Goal: Task Accomplishment & Management: Complete application form

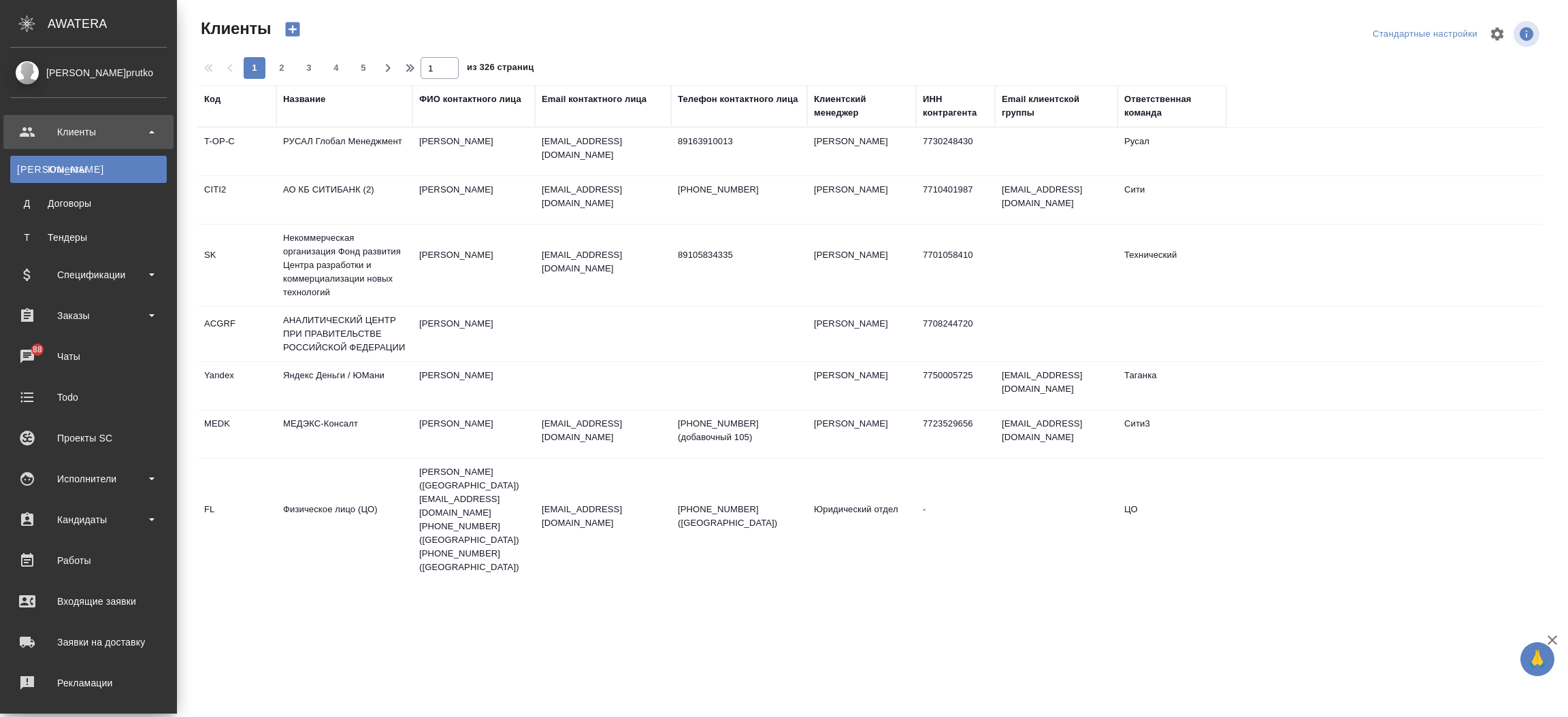
select select "RU"
click at [117, 589] on link "Входящие заявки" at bounding box center [88, 601] width 170 height 34
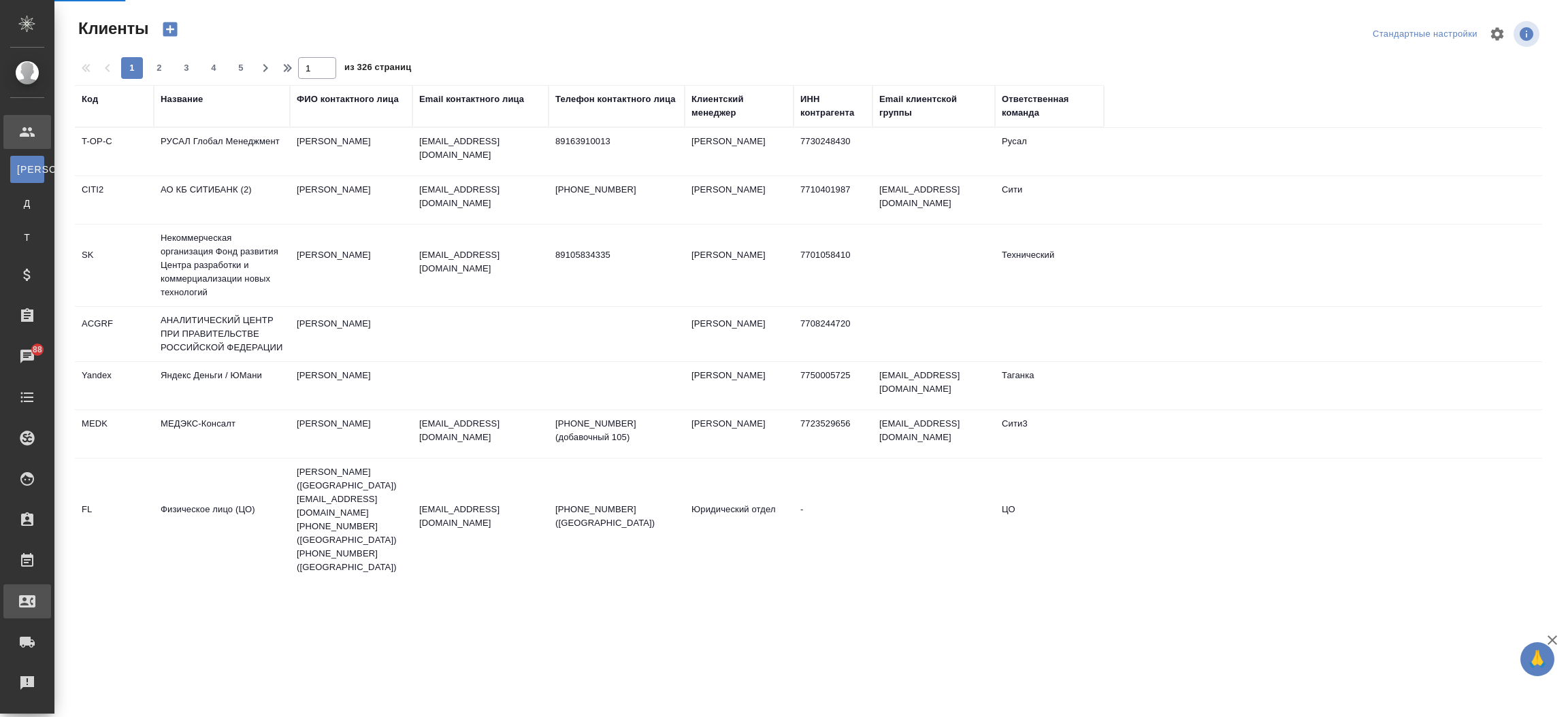
click at [117, 589] on div ".cls-1 fill:#fff; AWATERA [PERSON_NAME]prutko Клиенты К Клиенты Д Договоры Т Те…" at bounding box center [784, 358] width 1568 height 717
select select "RU"
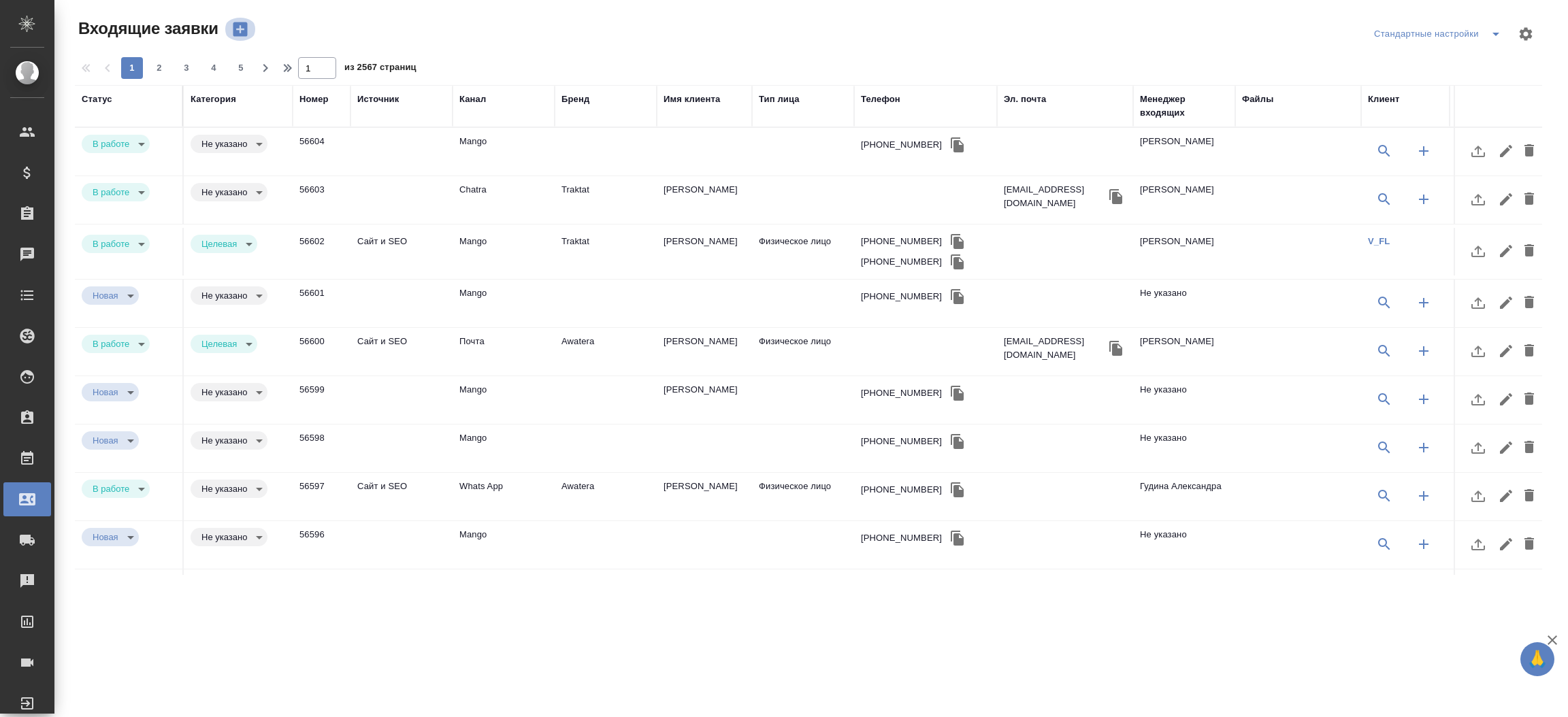
click at [239, 26] on icon "button" at bounding box center [240, 30] width 14 height 14
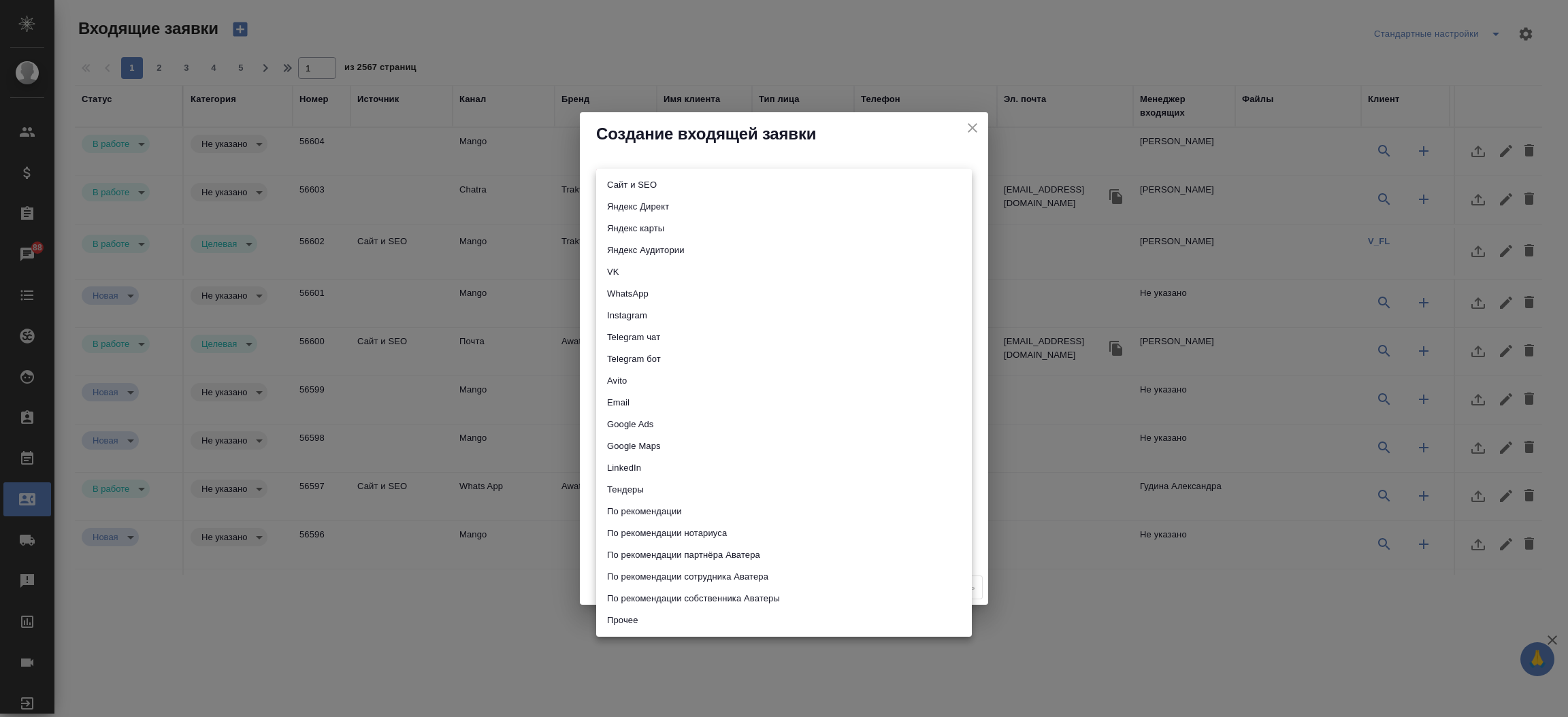
click at [669, 183] on body "🙏 .cls-1 fill:#fff; AWATERA [PERSON_NAME]prutko Клиенты Спецификации Заказы 88 …" at bounding box center [784, 358] width 1568 height 717
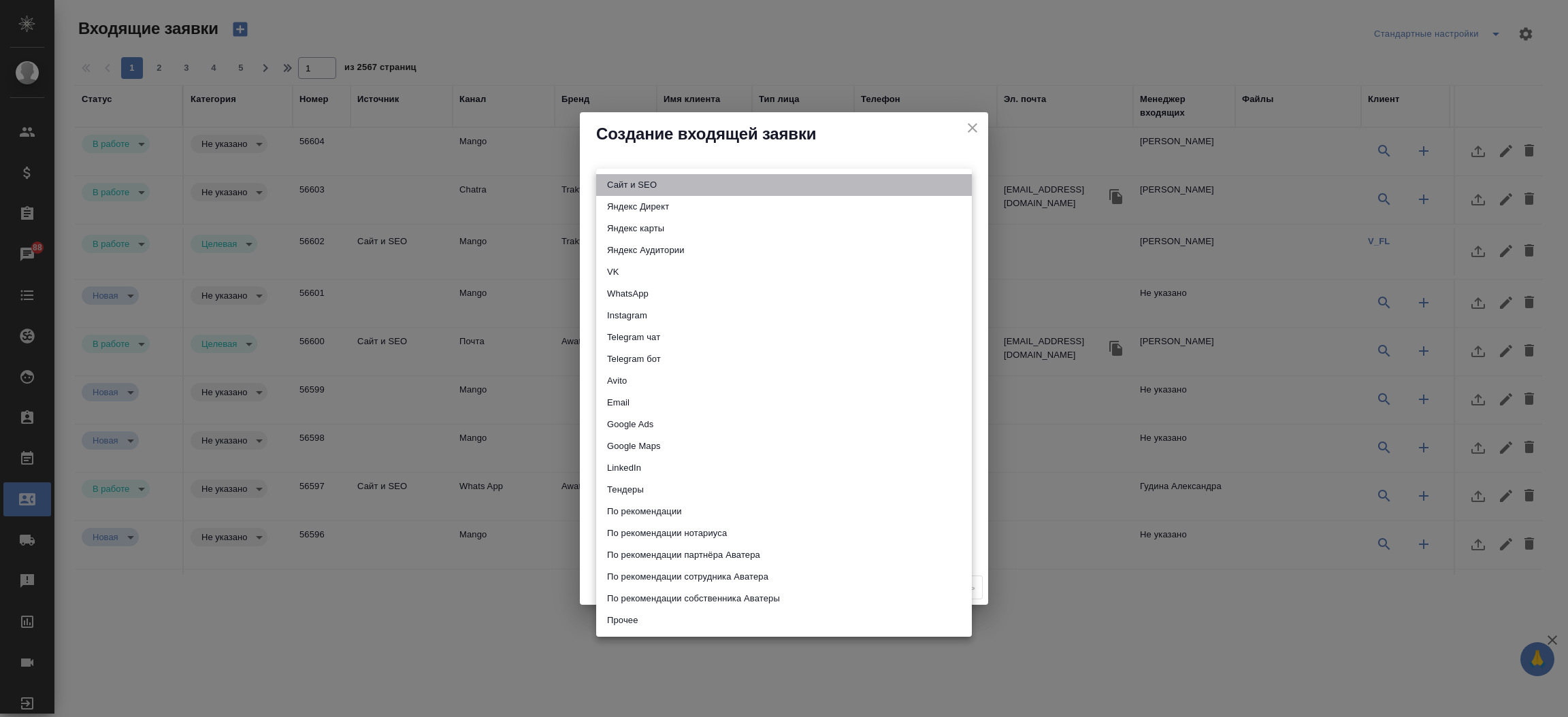
click at [669, 184] on li "Сайт и SEO" at bounding box center [784, 185] width 376 height 22
type input "seo"
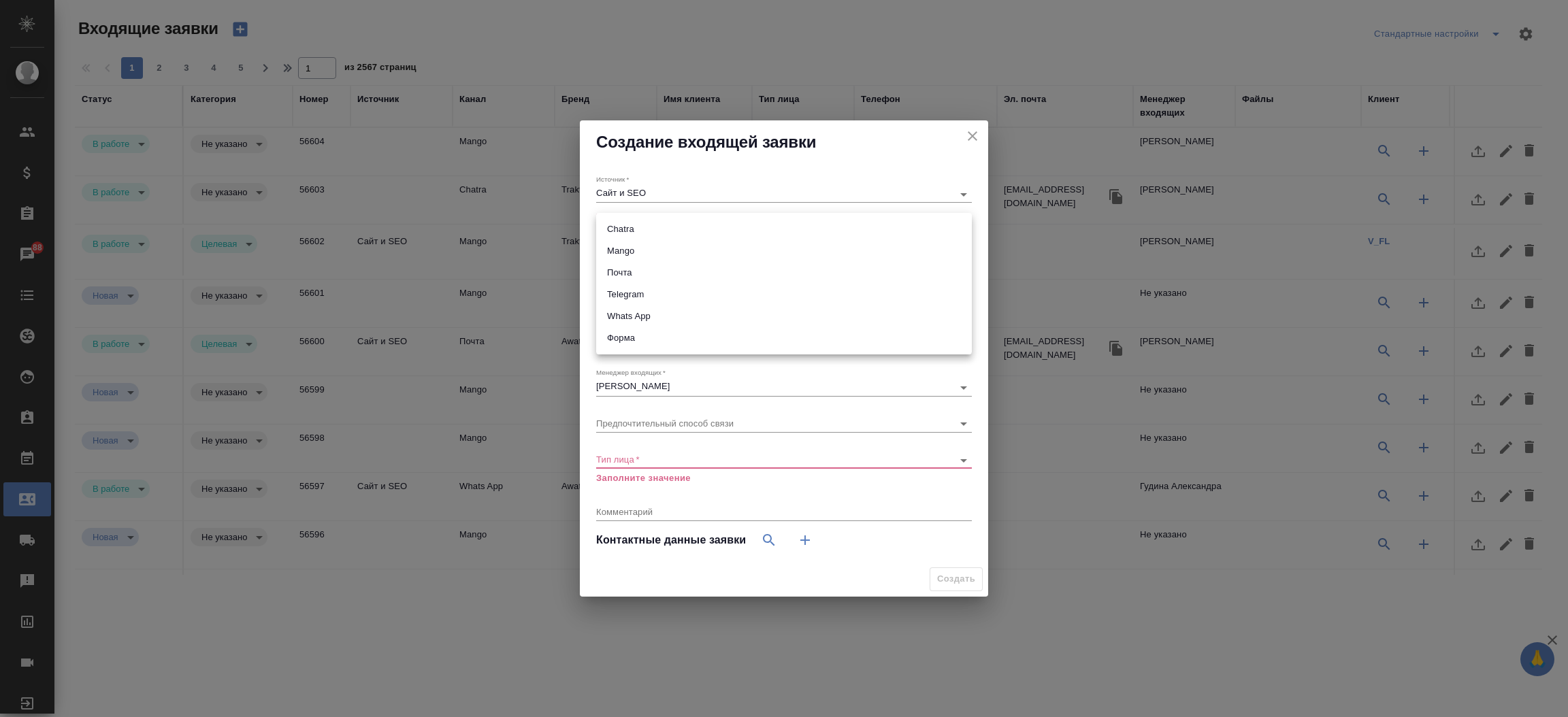
click at [664, 231] on body "🙏 .cls-1 fill:#fff; AWATERA [PERSON_NAME]prutko Клиенты Спецификации Заказы 88 …" at bounding box center [784, 358] width 1568 height 717
click at [660, 280] on li "Почта" at bounding box center [784, 273] width 376 height 22
type input "640a088c6aae0874b0a8d791"
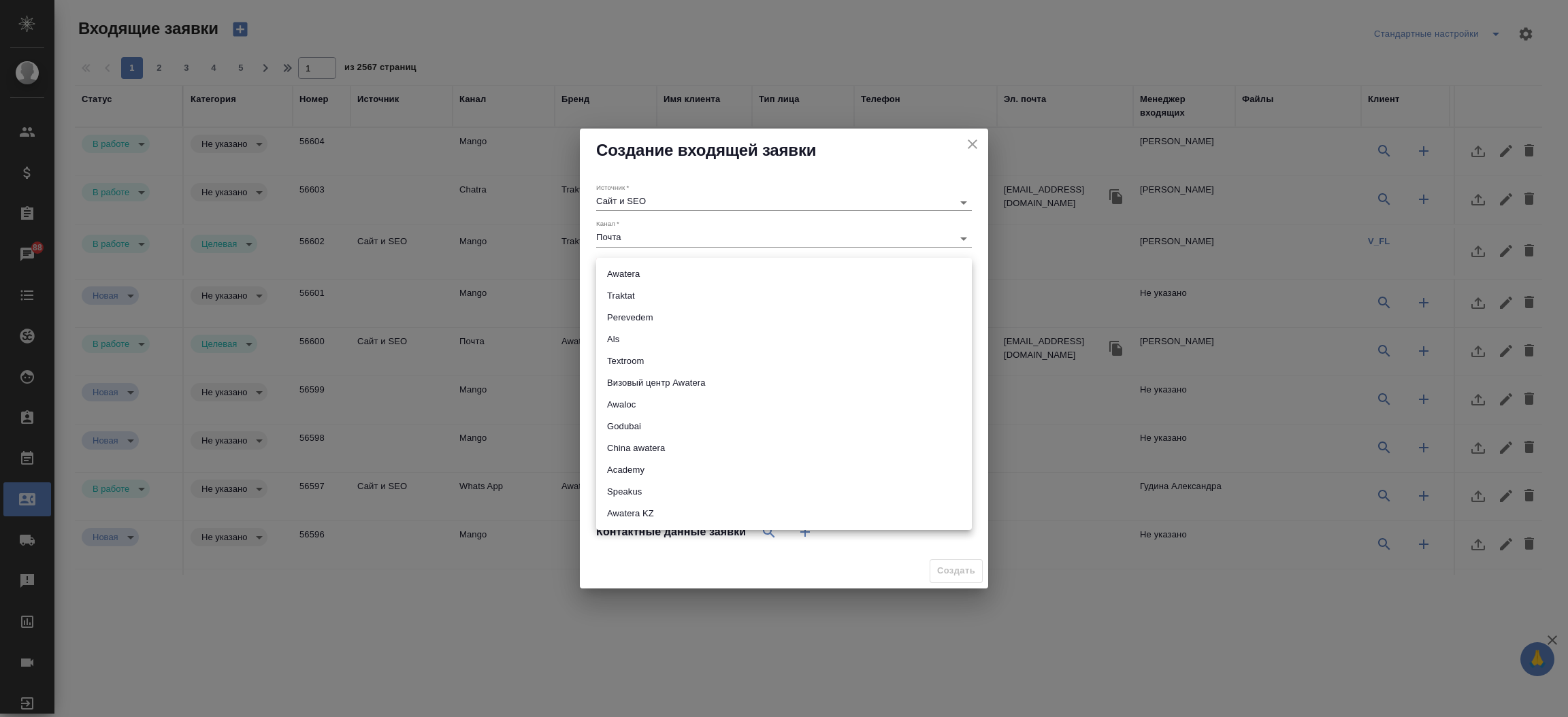
click at [648, 279] on body "🙏 .cls-1 fill:#fff; AWATERA [PERSON_NAME]prutko Клиенты Спецификации Заказы 88 …" at bounding box center [784, 358] width 1568 height 717
click at [648, 293] on li "Traktat" at bounding box center [784, 296] width 376 height 22
type input "traktat"
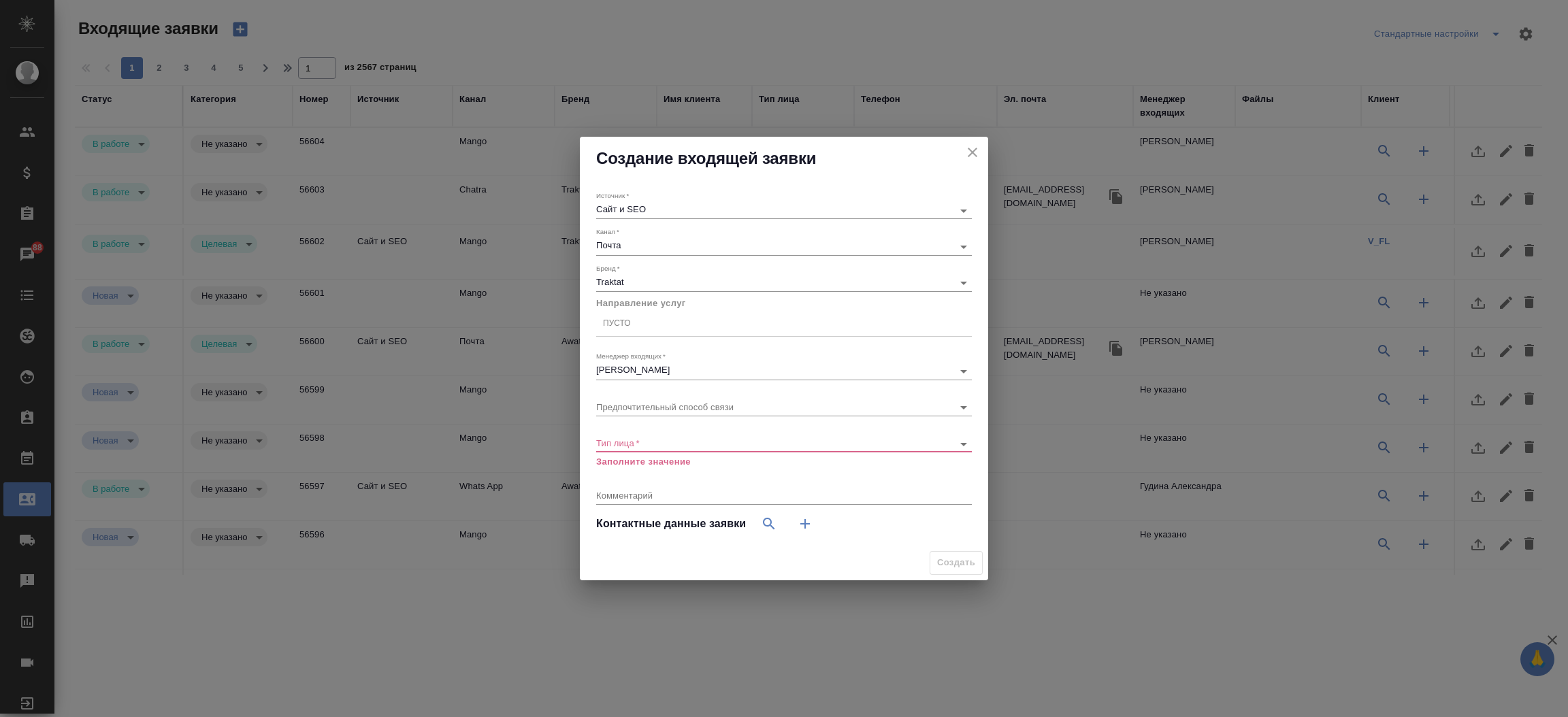
click at [648, 293] on div "Бренд   * Traktat traktat" at bounding box center [784, 276] width 376 height 36
click at [646, 324] on div "Пусто" at bounding box center [784, 323] width 376 height 19
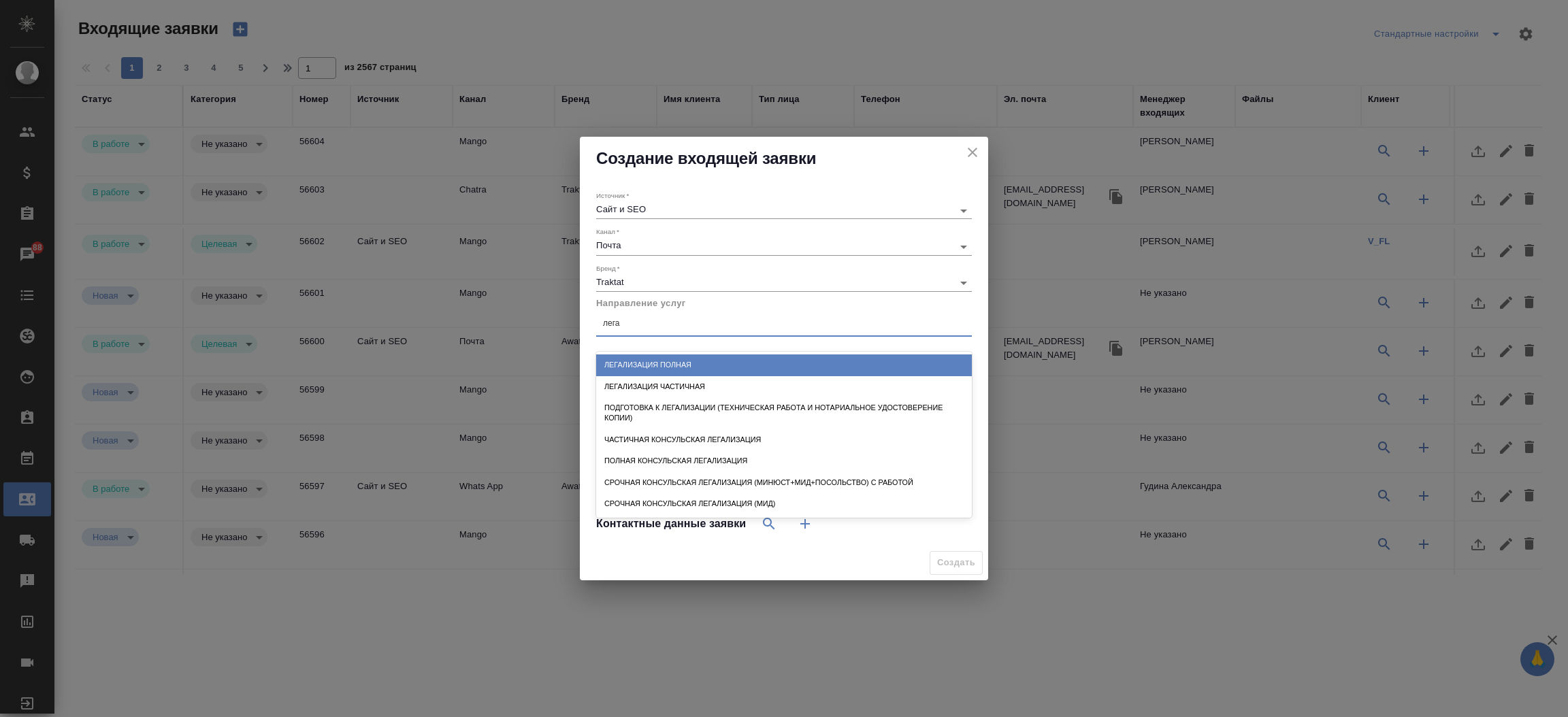
type input "легал"
click at [646, 362] on div "Легализация полная" at bounding box center [784, 365] width 376 height 21
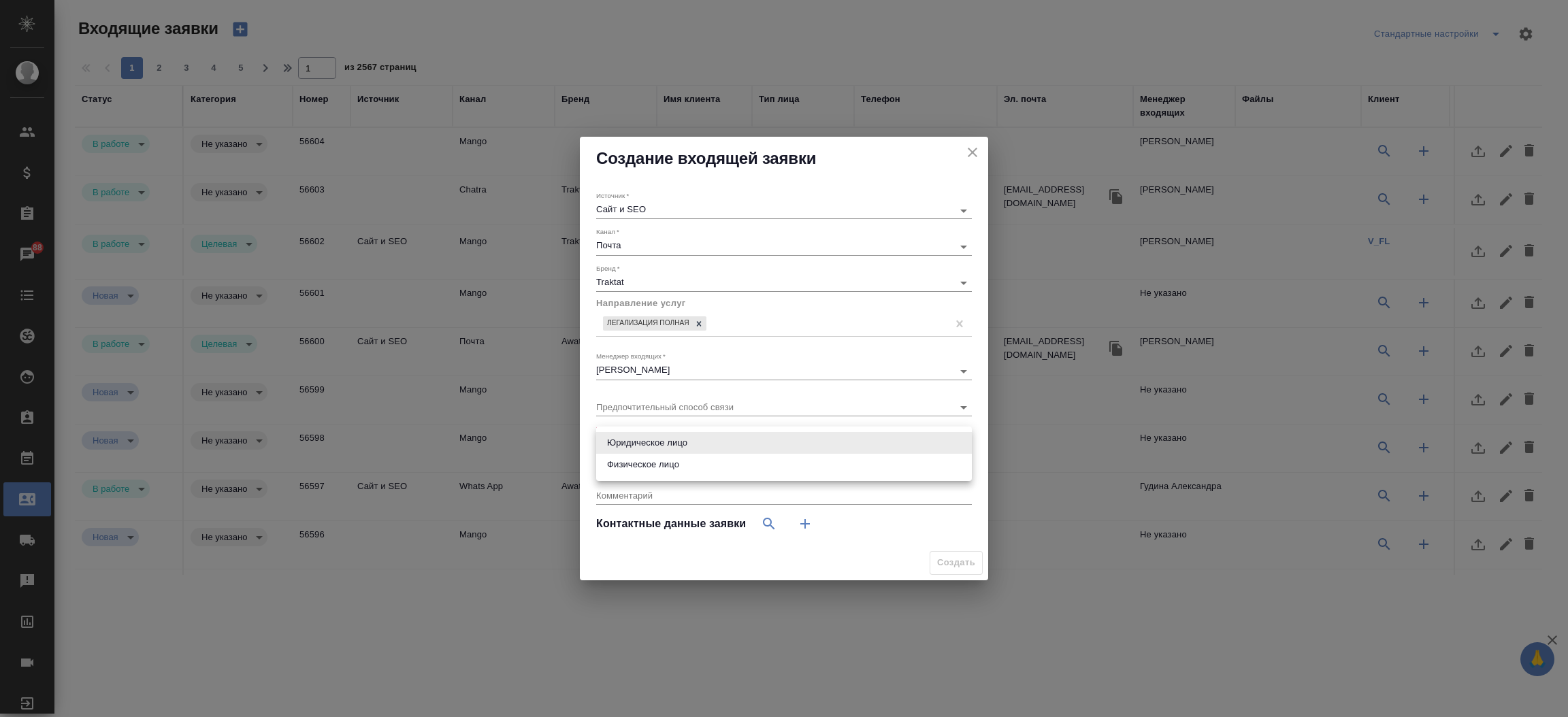
click at [651, 440] on body "🙏 .cls-1 fill:#fff; AWATERA [PERSON_NAME]prutko Клиенты Спецификации Заказы 88 …" at bounding box center [784, 358] width 1568 height 717
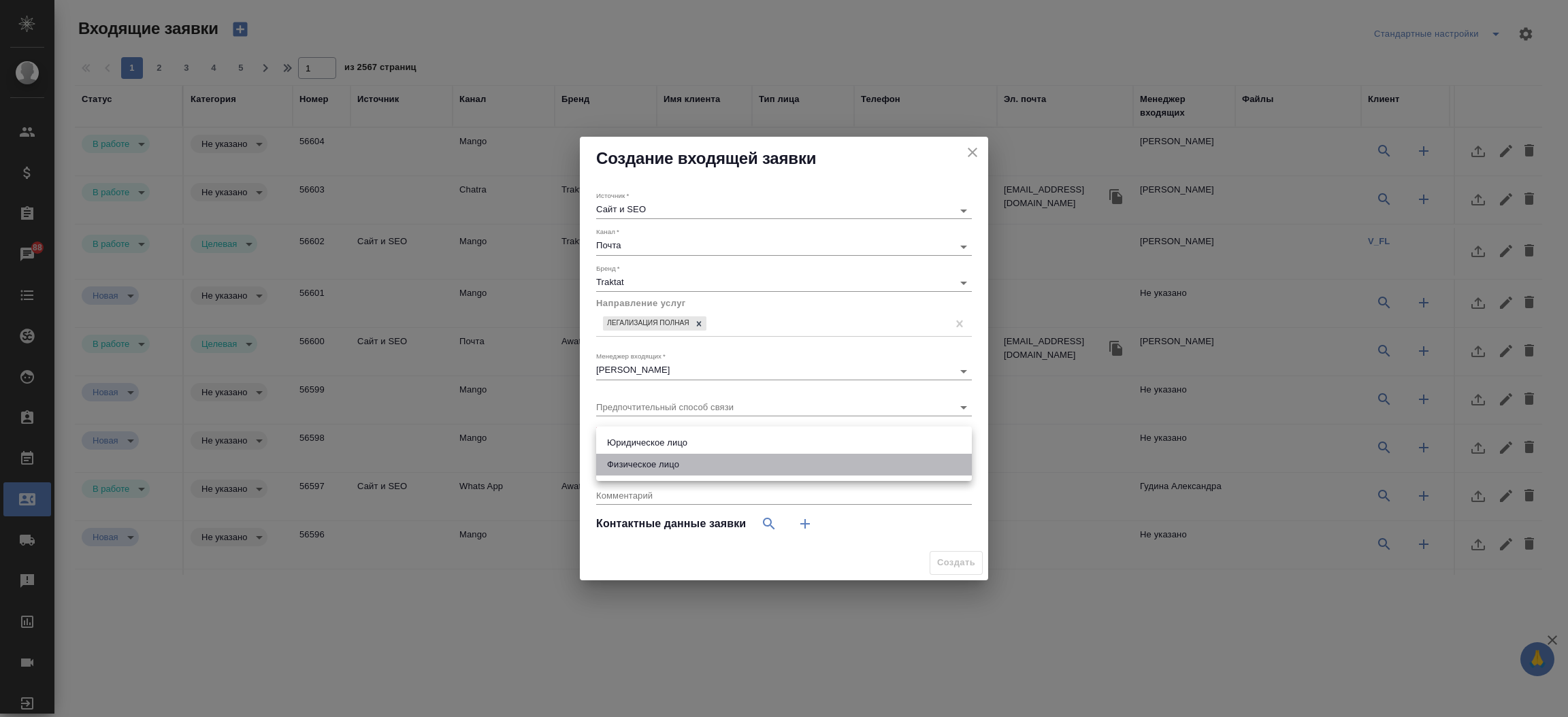
click at [652, 472] on li "Физическое лицо" at bounding box center [784, 464] width 376 height 22
type input "private"
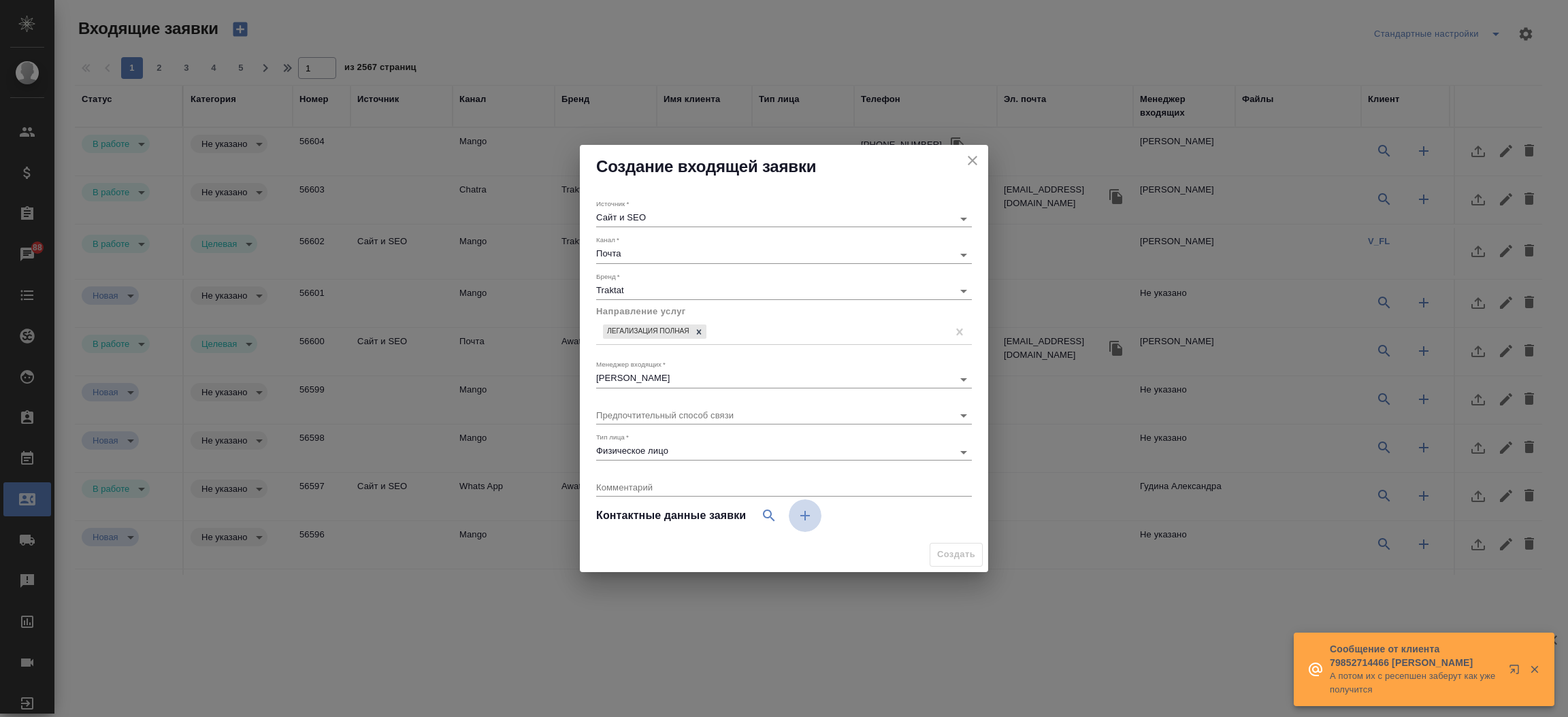
click at [808, 520] on icon "button" at bounding box center [804, 515] width 16 height 16
select select "RU"
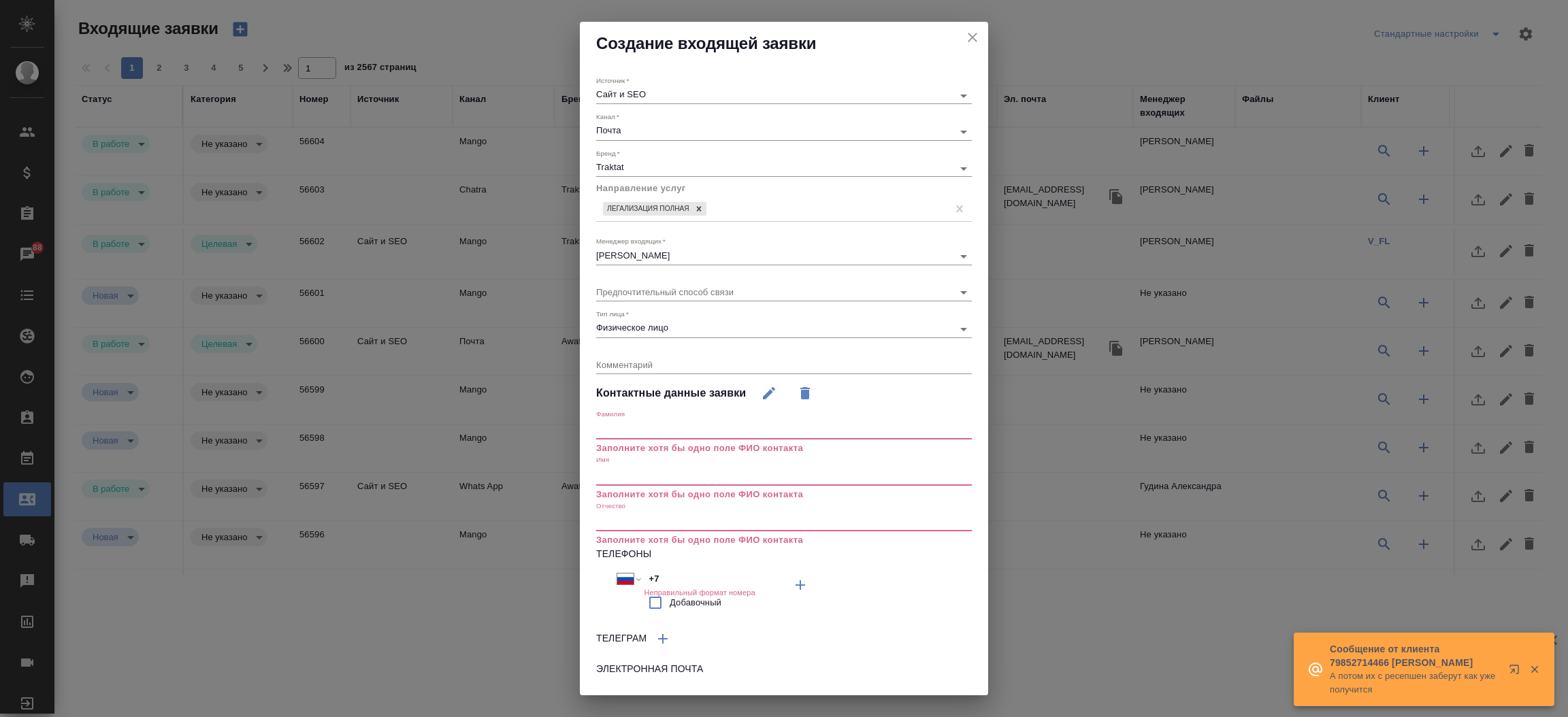
click at [642, 468] on input "text" at bounding box center [784, 475] width 376 height 19
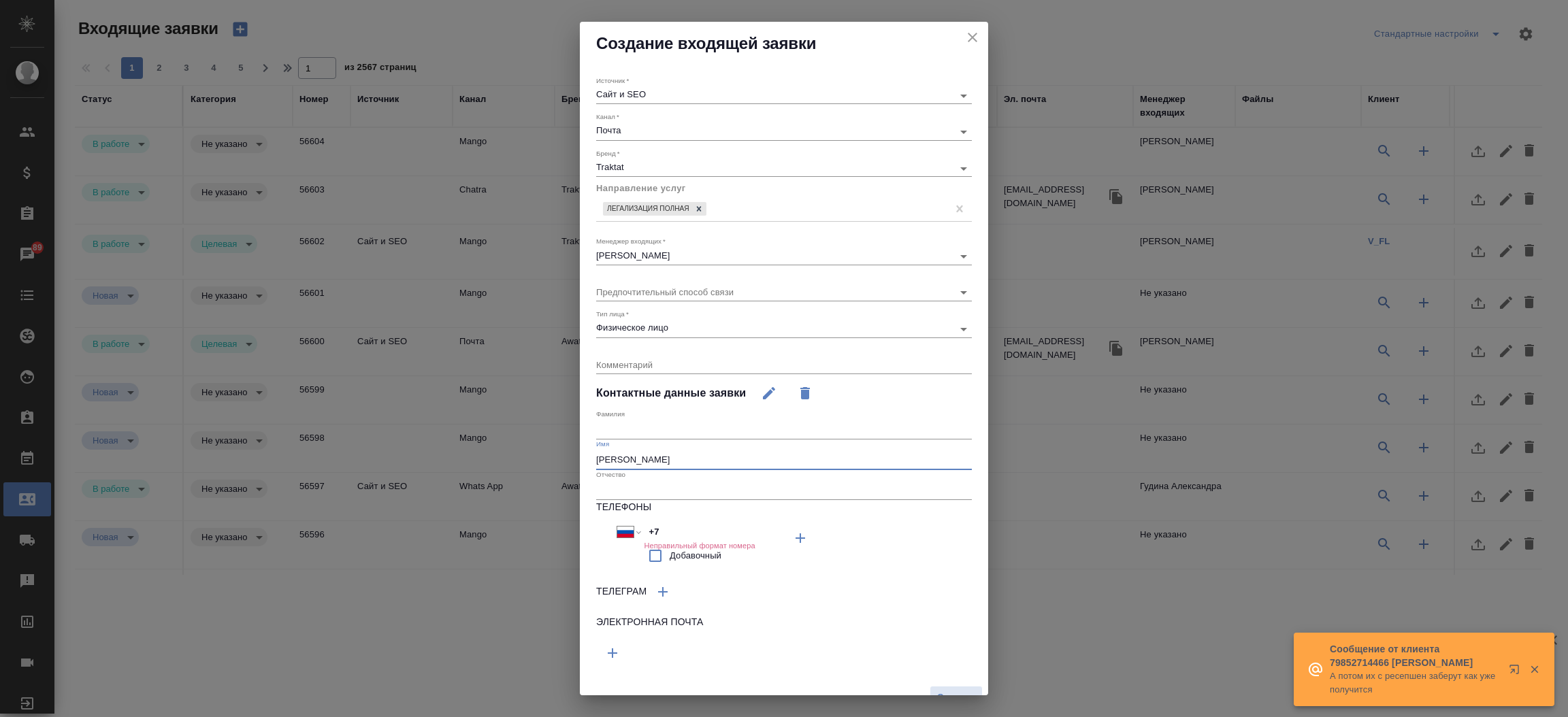
type input "[PERSON_NAME]"
click at [639, 428] on input "text" at bounding box center [784, 430] width 376 height 19
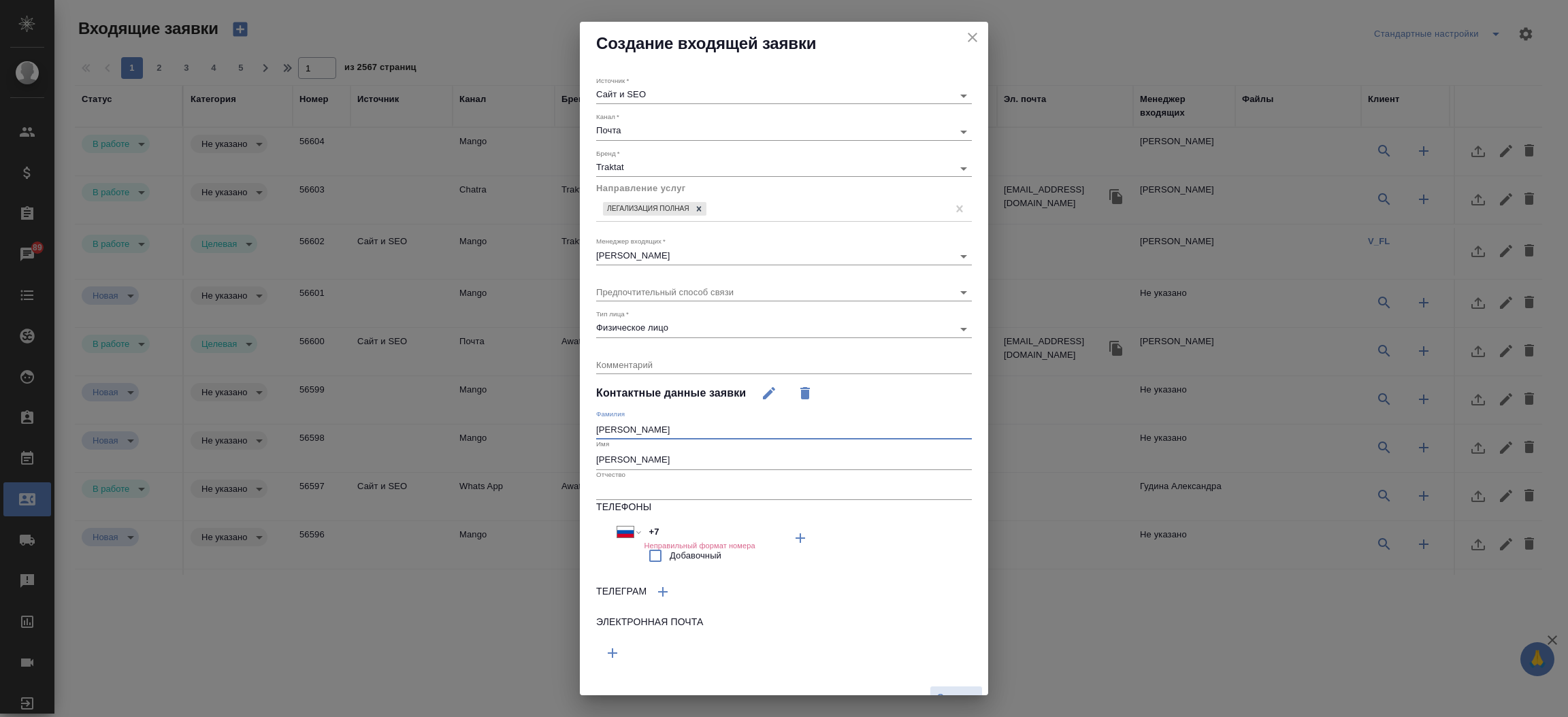
type input "[PERSON_NAME]"
click at [615, 659] on icon "button" at bounding box center [612, 653] width 16 height 16
click at [616, 657] on input "text" at bounding box center [690, 651] width 188 height 17
paste input "[EMAIL_ADDRESS][DOMAIN_NAME]"
type input "[EMAIL_ADDRESS][DOMAIN_NAME]"
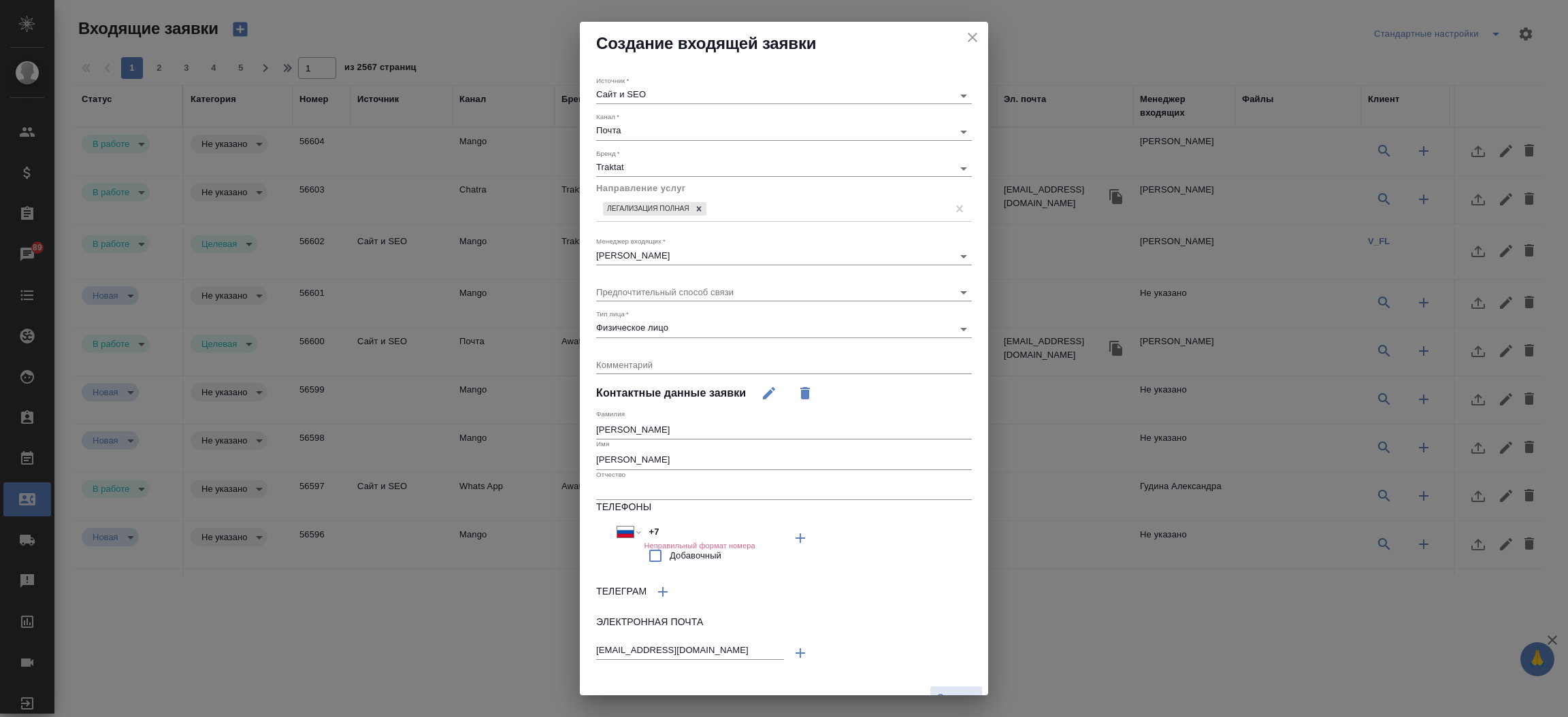
scroll to position [19, 0]
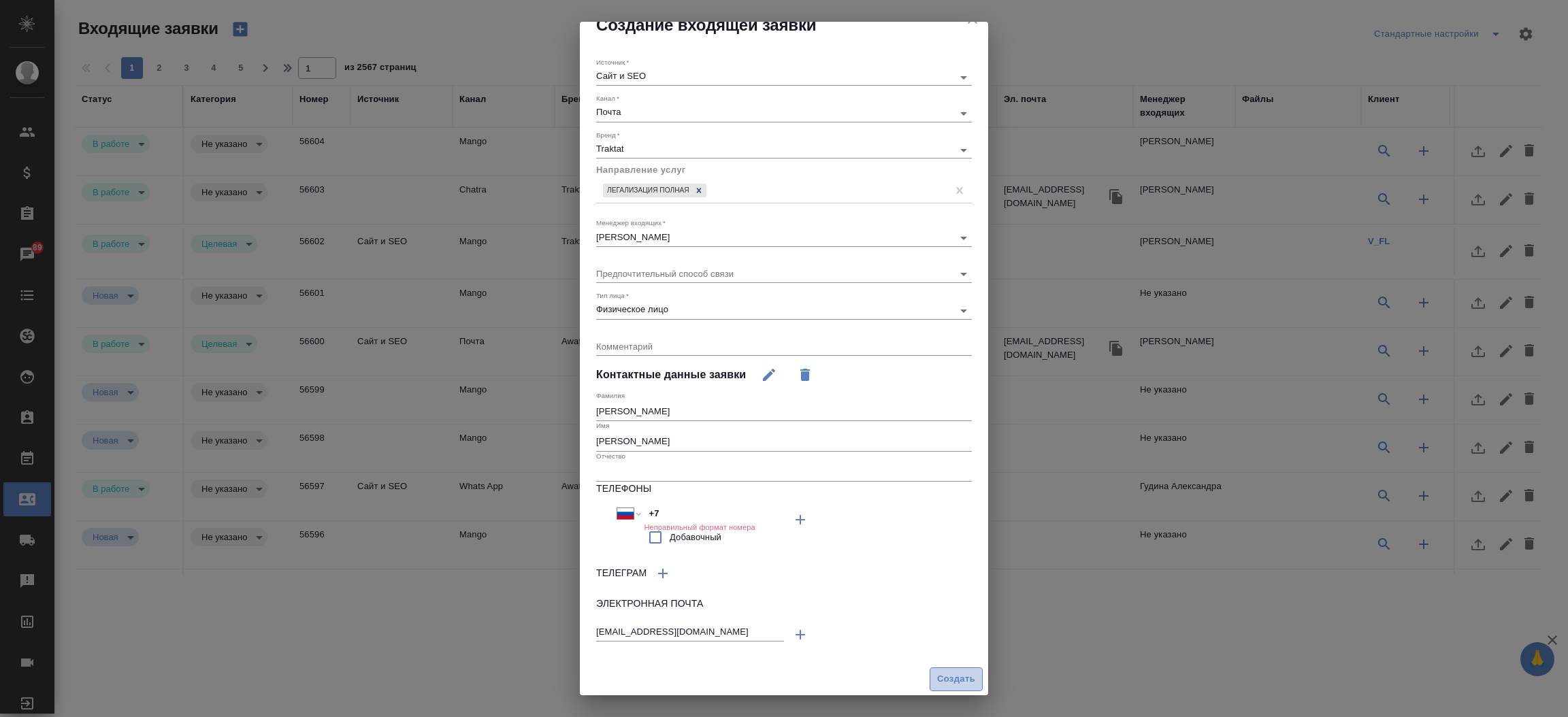
click at [937, 684] on span "Создать" at bounding box center [956, 679] width 38 height 16
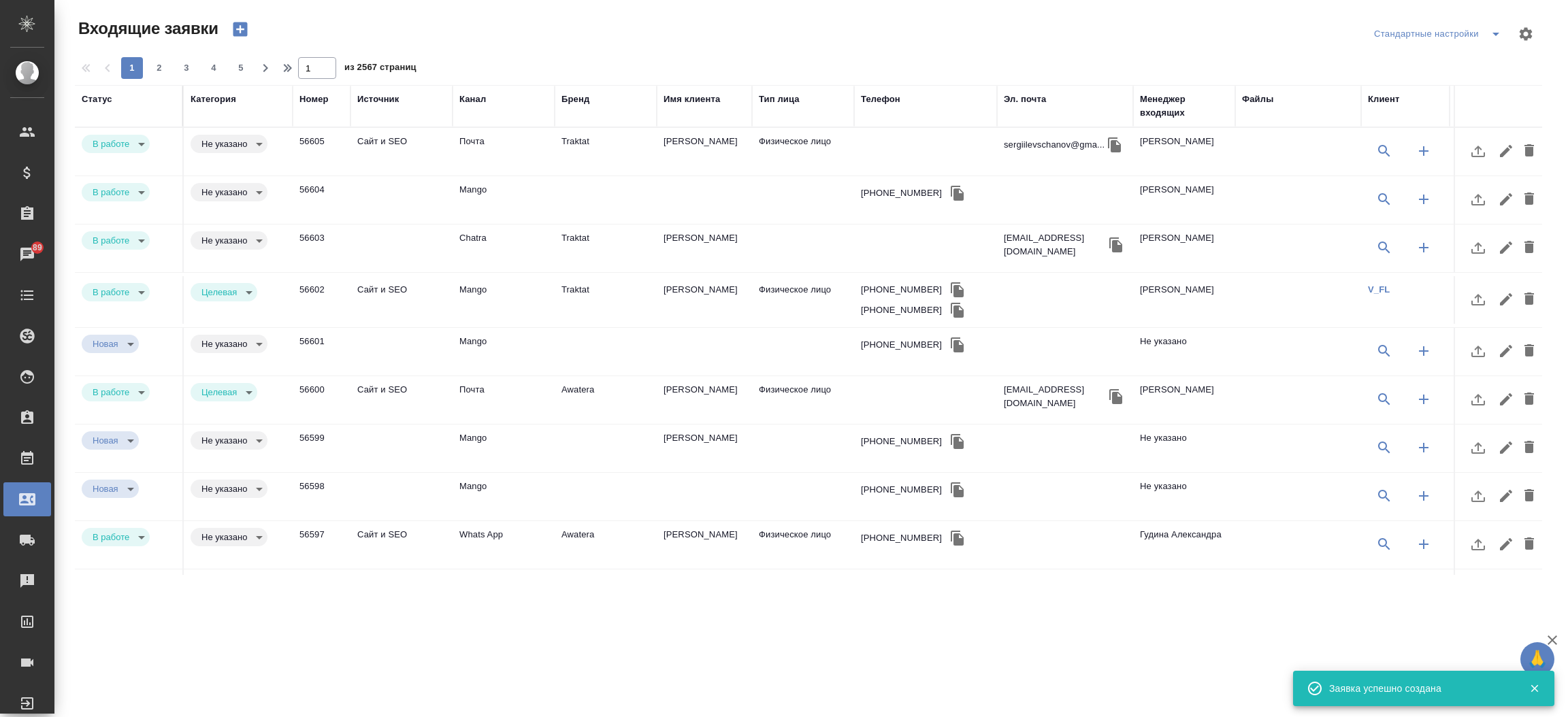
click at [565, 149] on td "Traktat" at bounding box center [606, 151] width 102 height 47
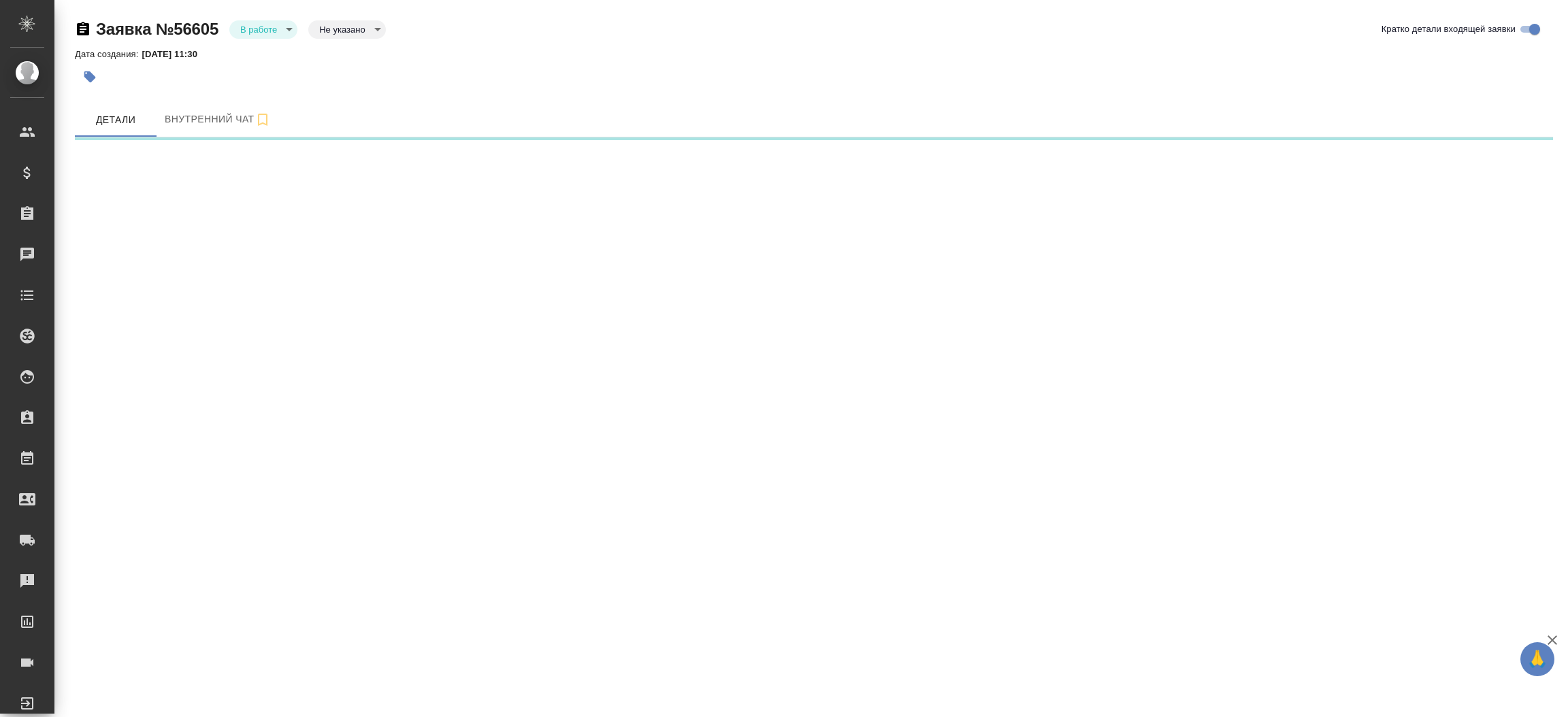
select select "RU"
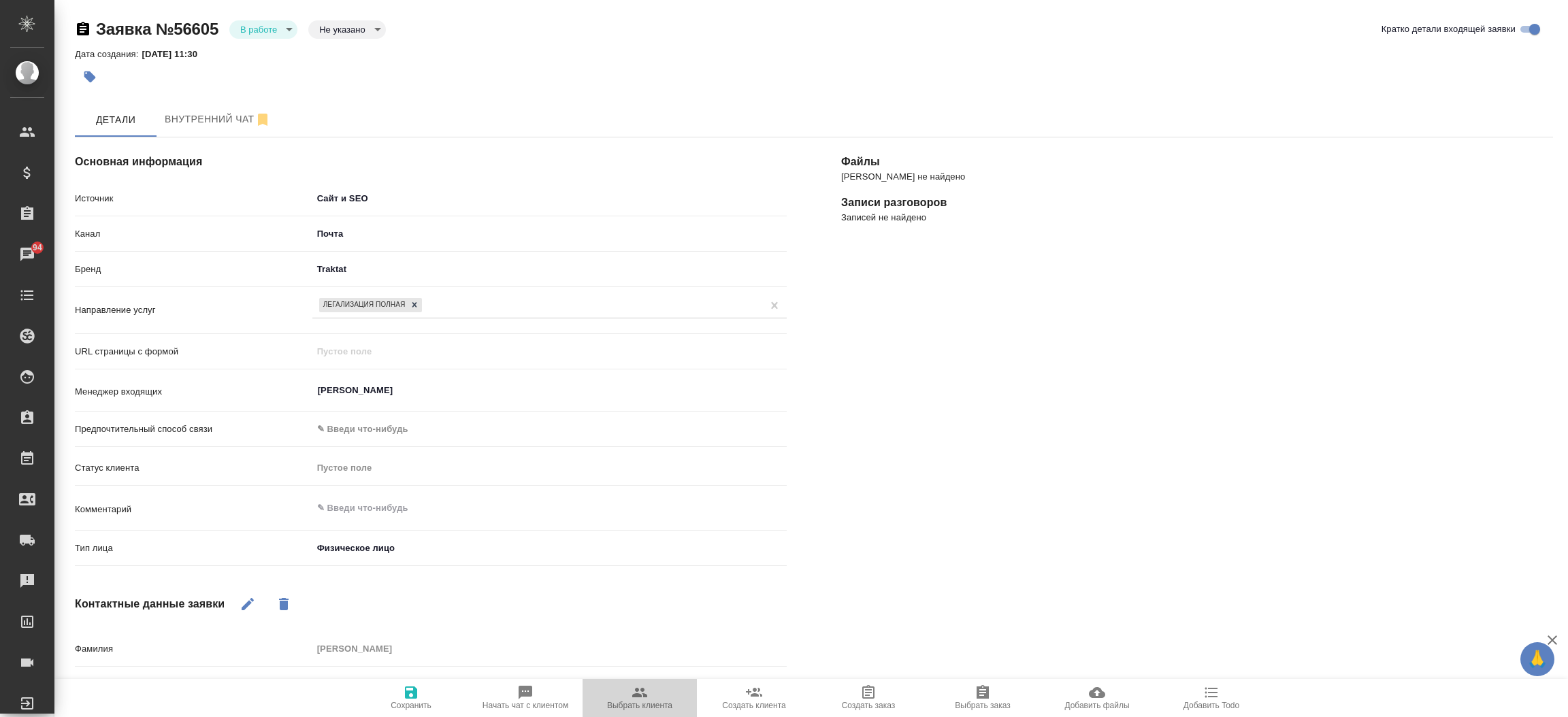
click at [648, 700] on span "Выбрать клиента" at bounding box center [640, 697] width 98 height 26
type textarea "x"
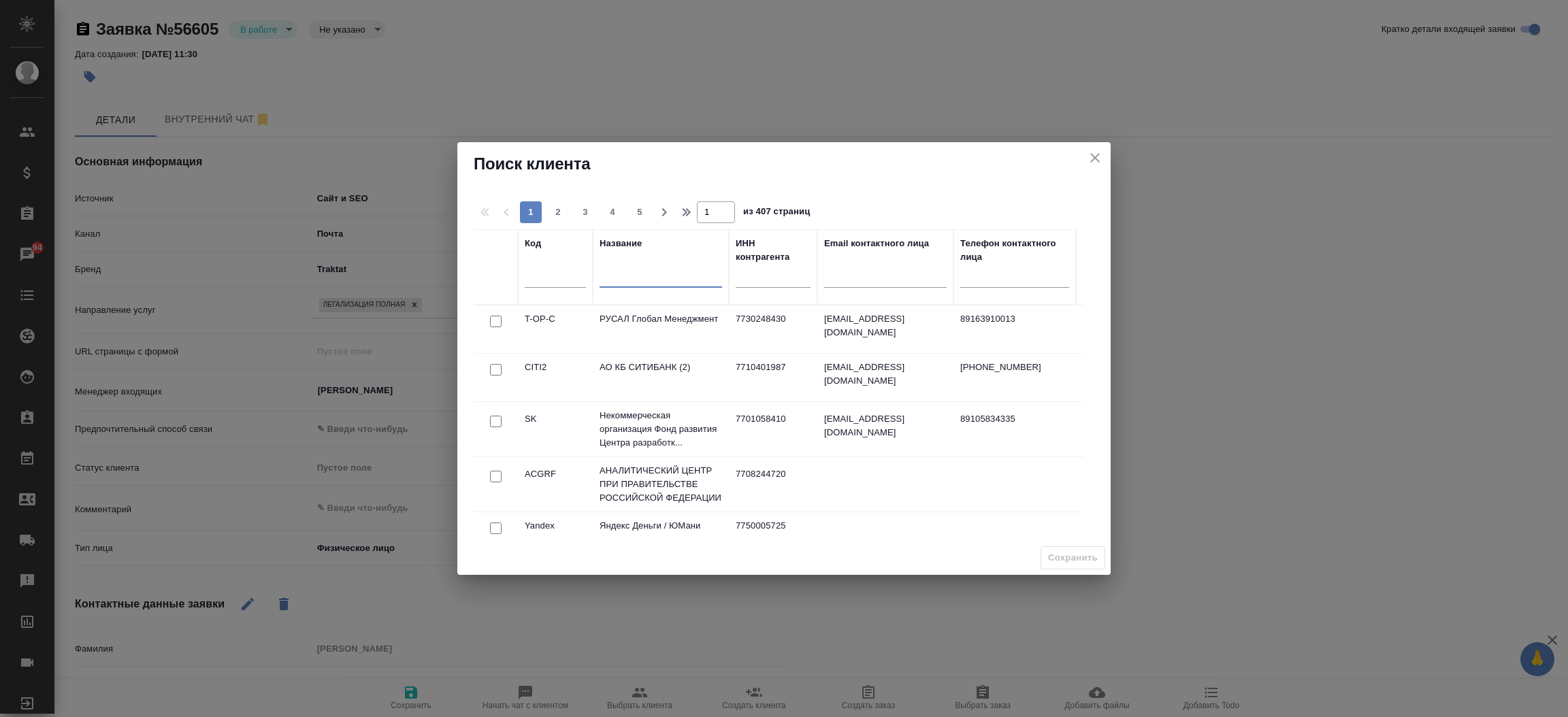
click at [628, 271] on input "text" at bounding box center [661, 280] width 122 height 17
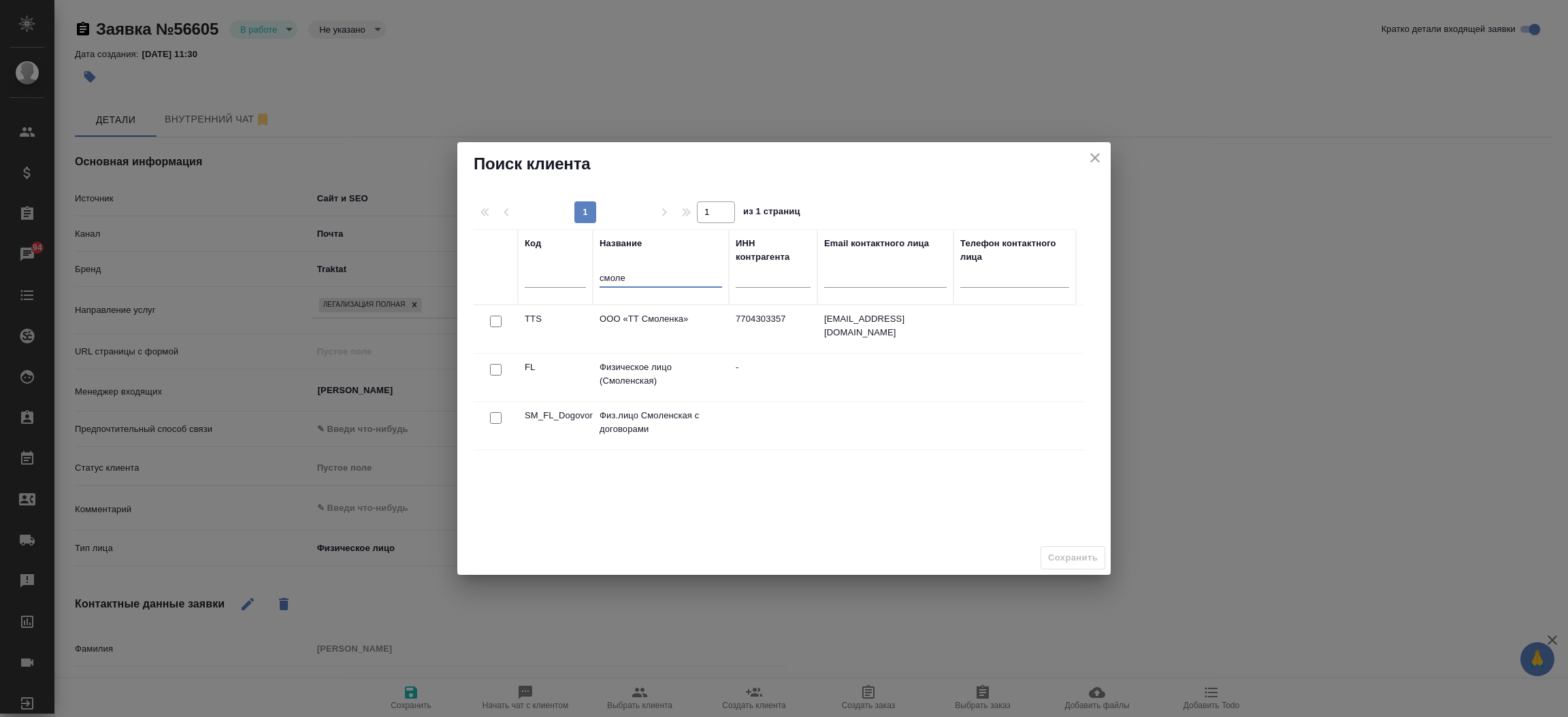
type input "смоле"
click at [485, 366] on div at bounding box center [496, 370] width 30 height 19
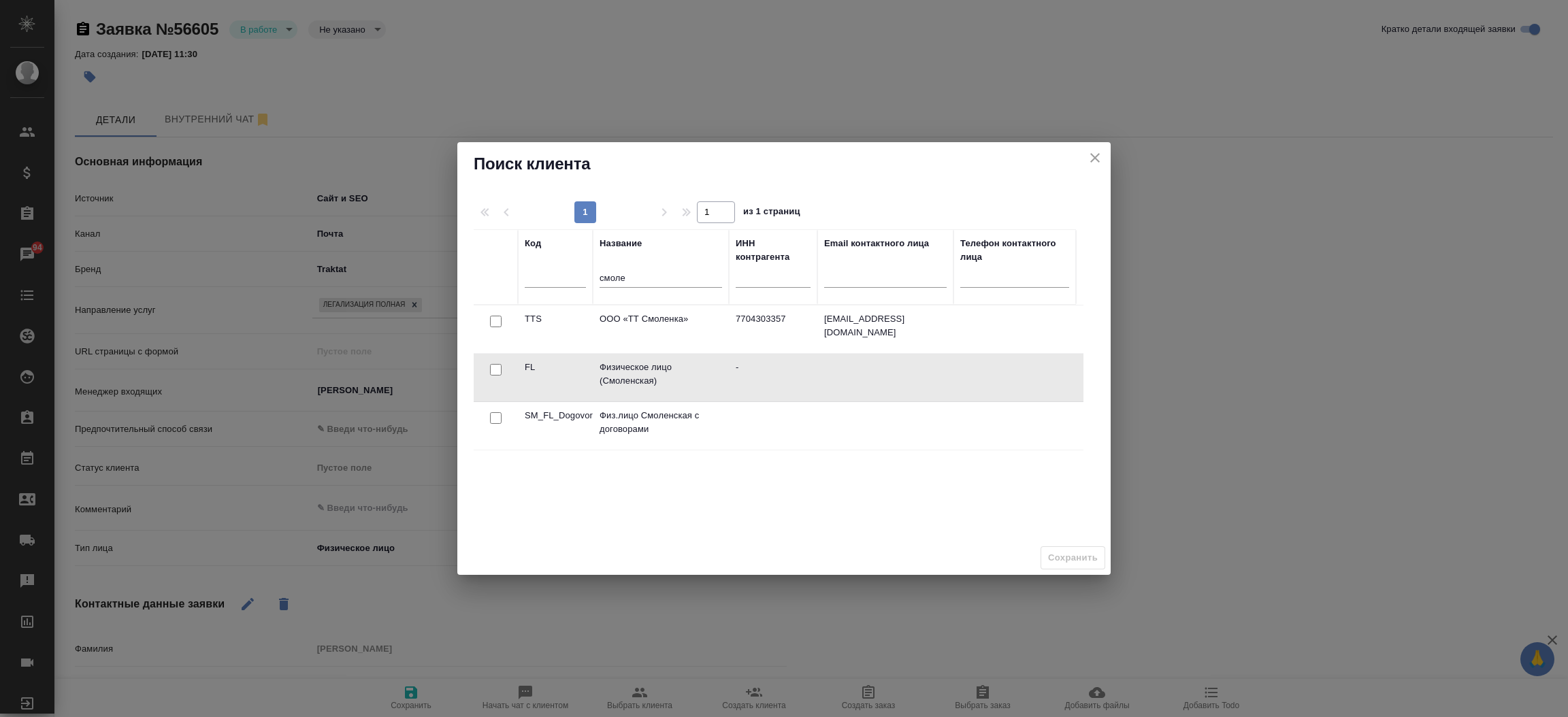
click at [493, 366] on input "checkbox" at bounding box center [496, 370] width 12 height 12
checkbox input "true"
click at [1057, 552] on span "Сохранить" at bounding box center [1073, 558] width 50 height 16
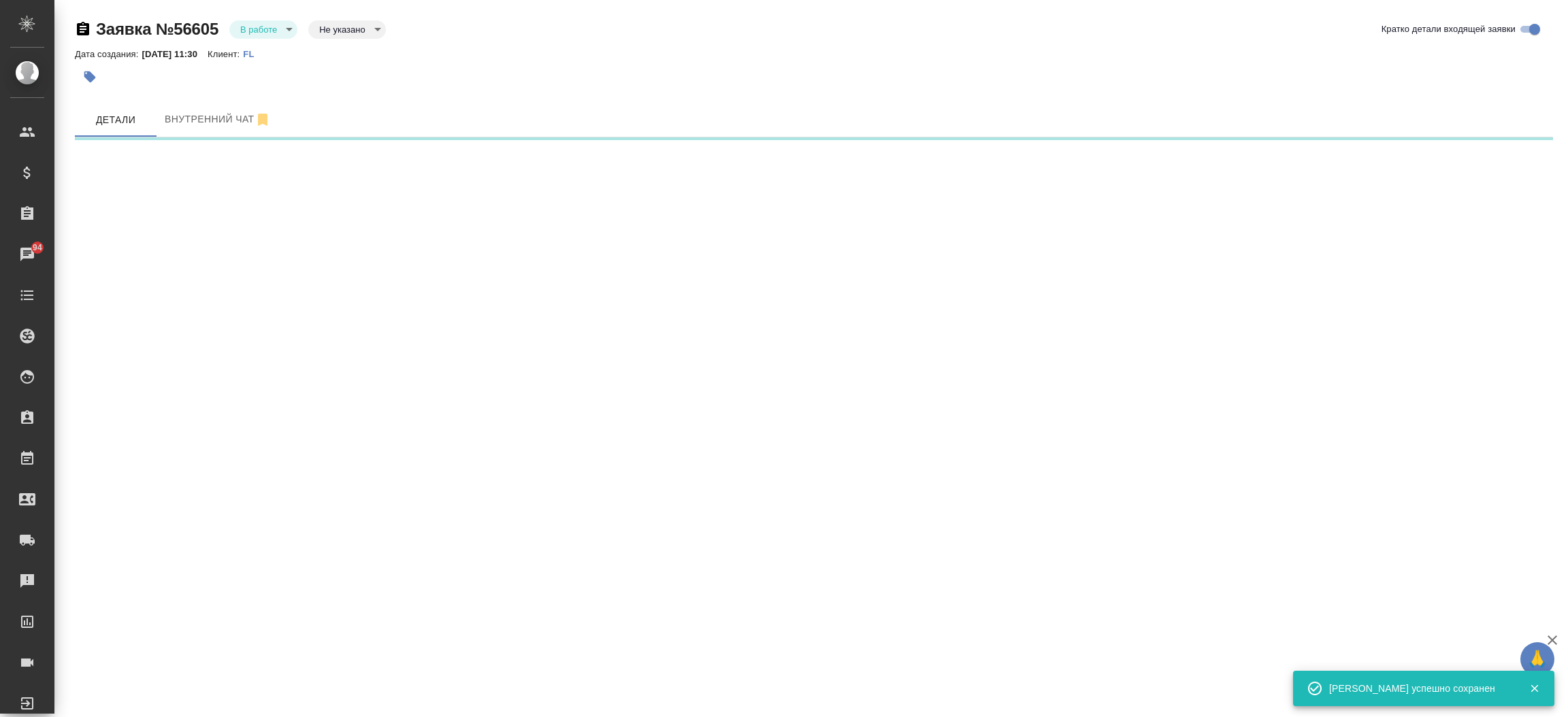
select select "RU"
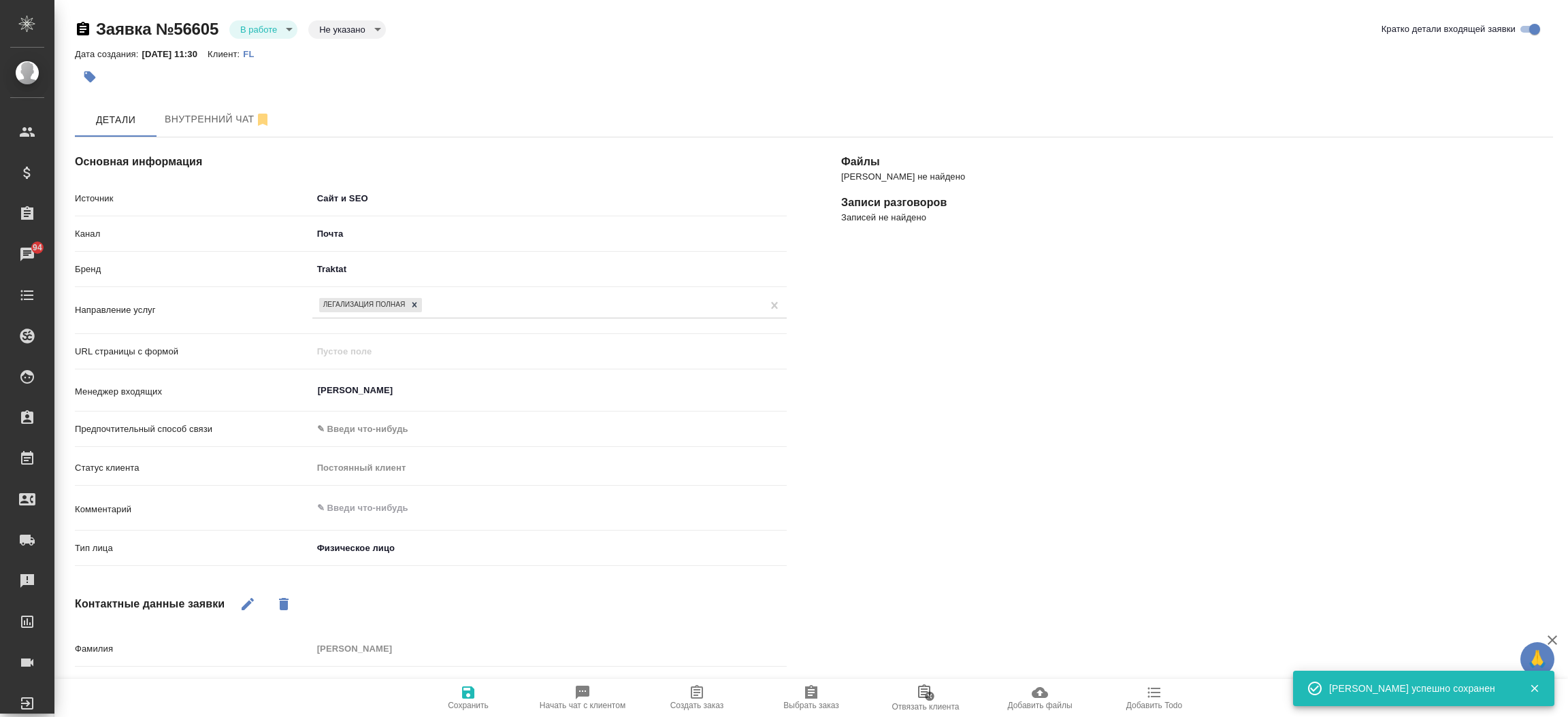
click at [698, 688] on icon "button" at bounding box center [696, 692] width 16 height 16
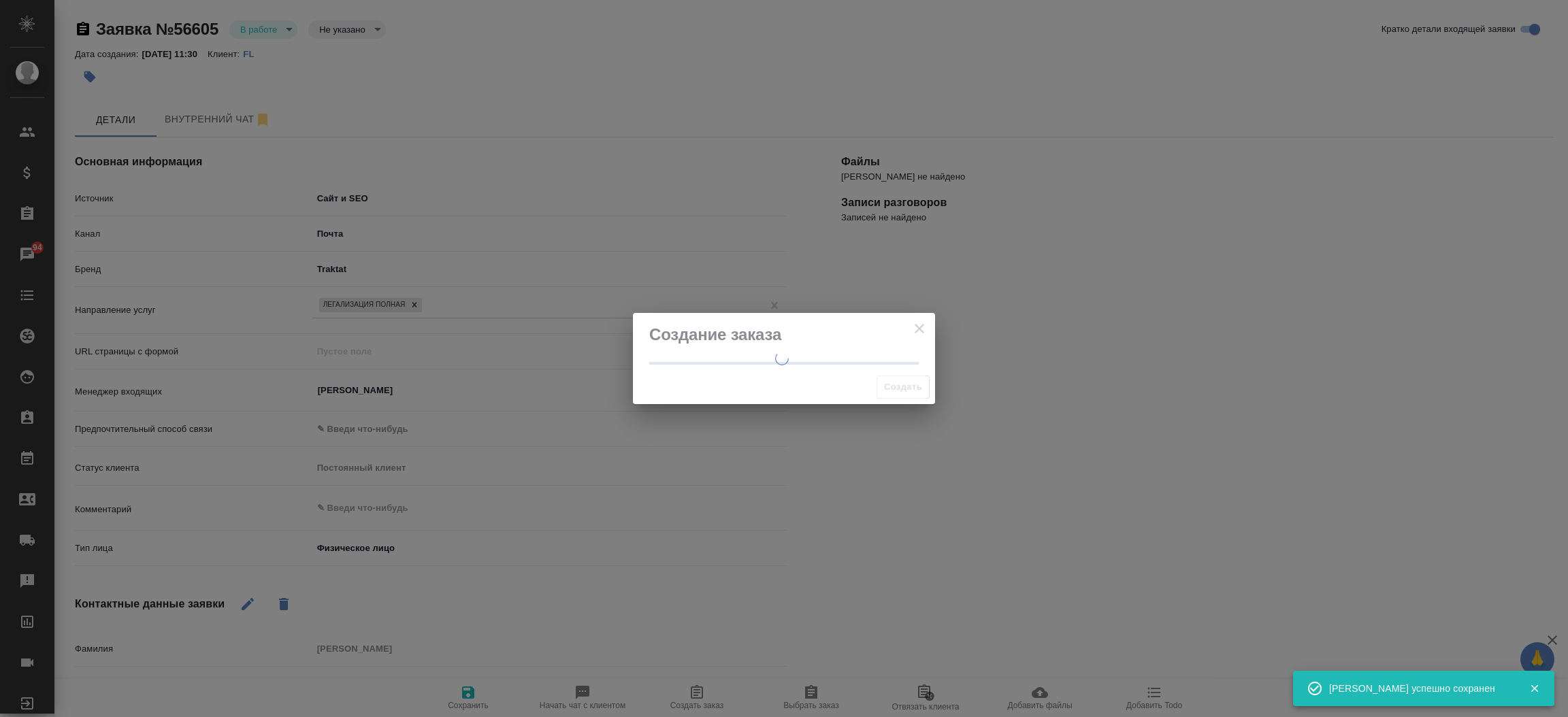
type textarea "x"
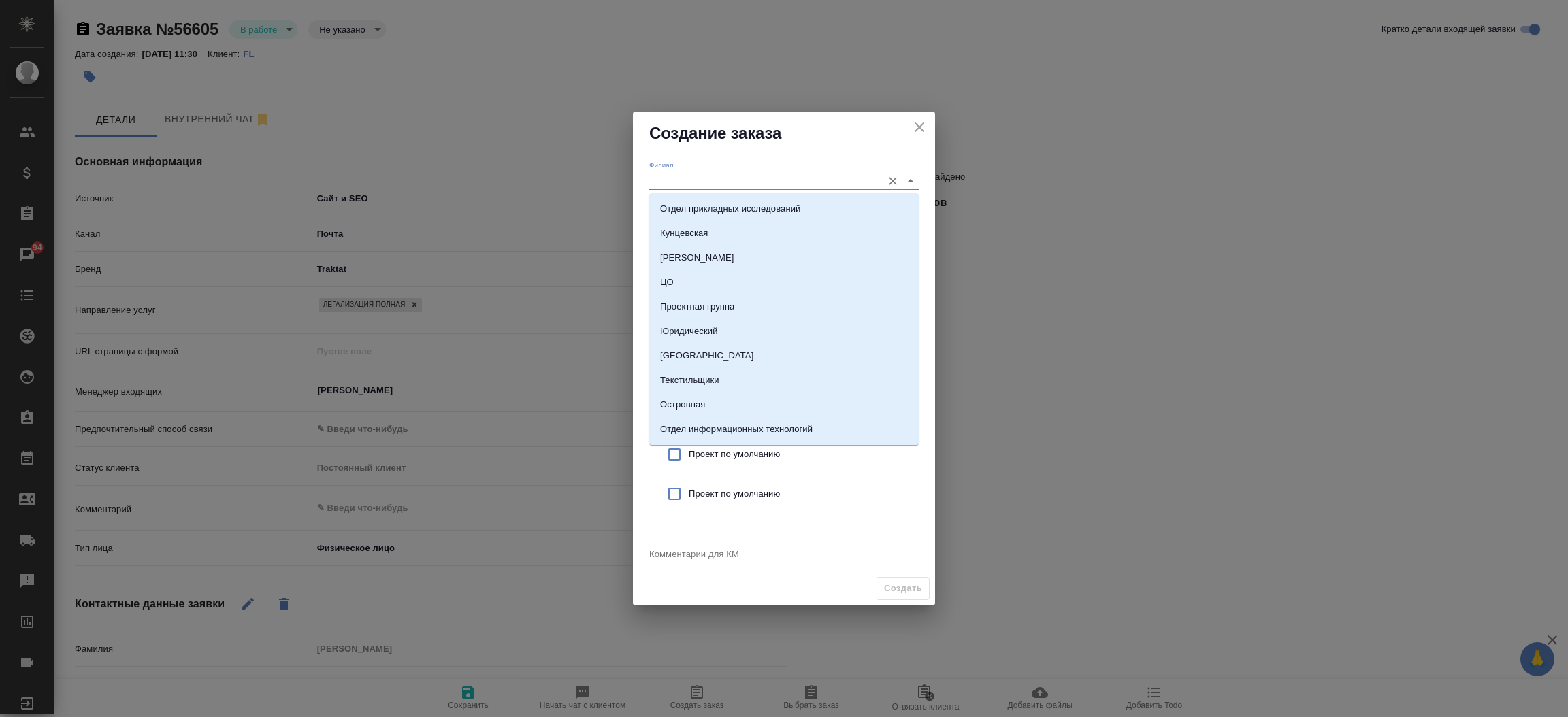
click at [720, 185] on input "Филиал" at bounding box center [762, 181] width 226 height 19
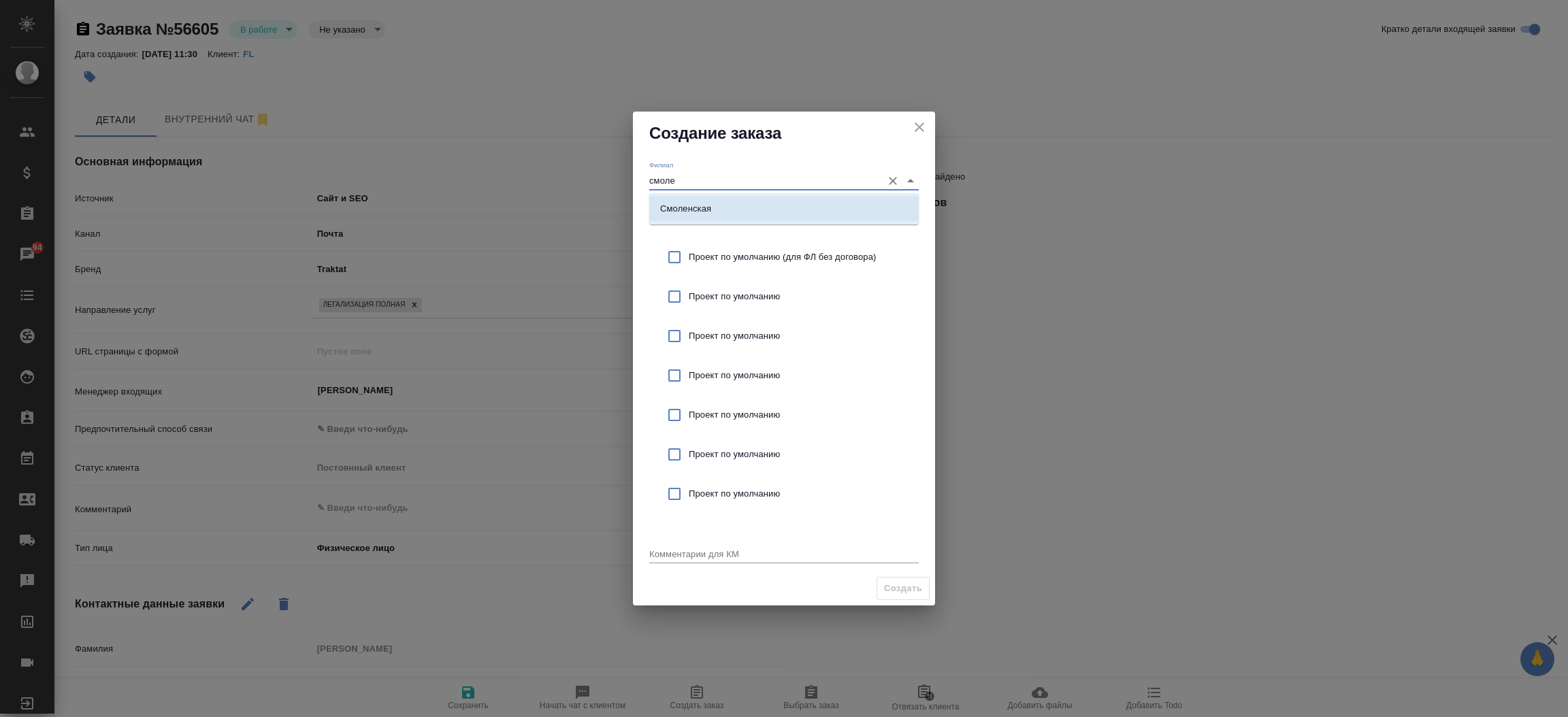
click at [718, 204] on li "Смоленская" at bounding box center [784, 209] width 270 height 24
type input "Смоленская"
click at [675, 250] on input "checkbox" at bounding box center [674, 258] width 29 height 29
checkbox input "true"
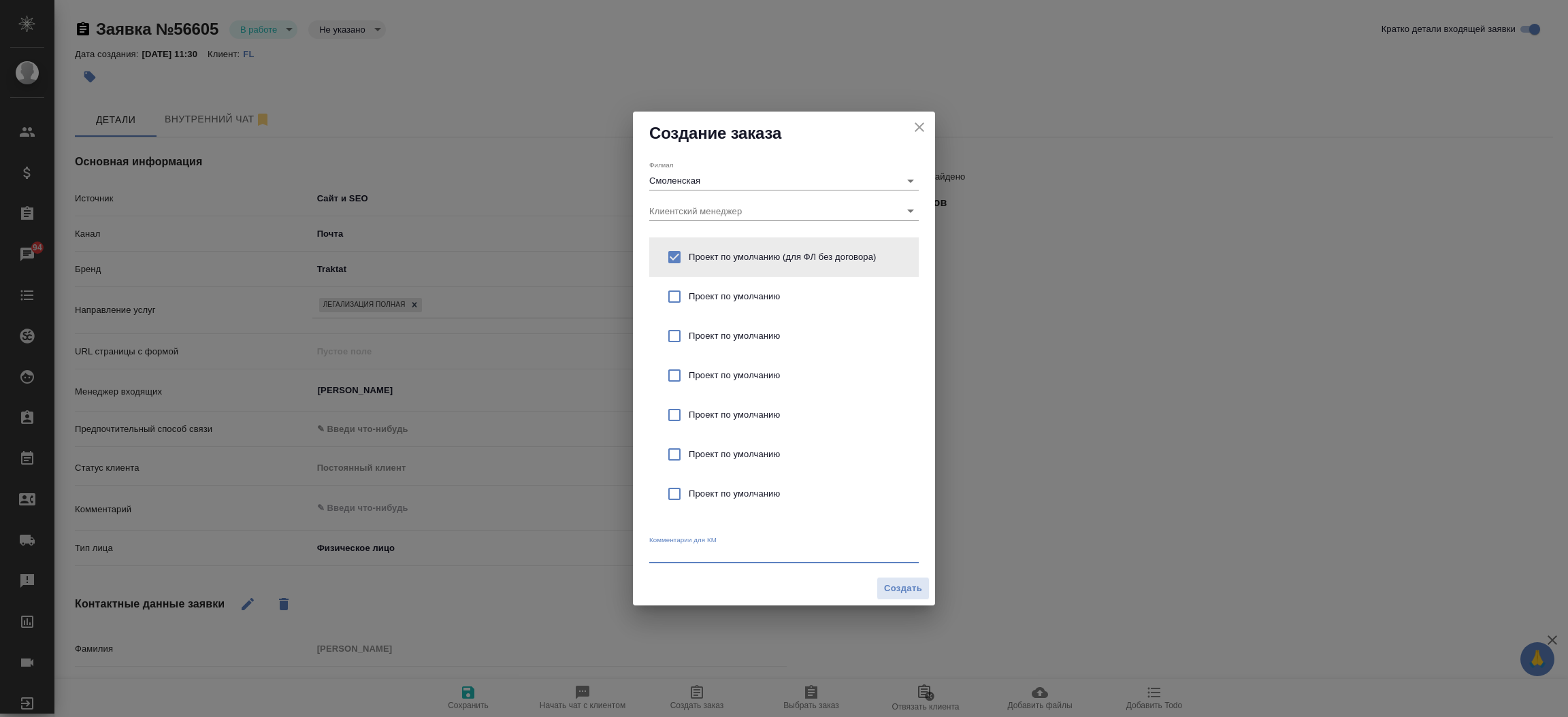
click at [710, 554] on textarea at bounding box center [784, 553] width 270 height 10
type textarea "от КВ:"
type textarea "x"
type textarea "от КВ: легализация диплома для Тайваня"
click at [898, 587] on span "Создать" at bounding box center [903, 589] width 38 height 16
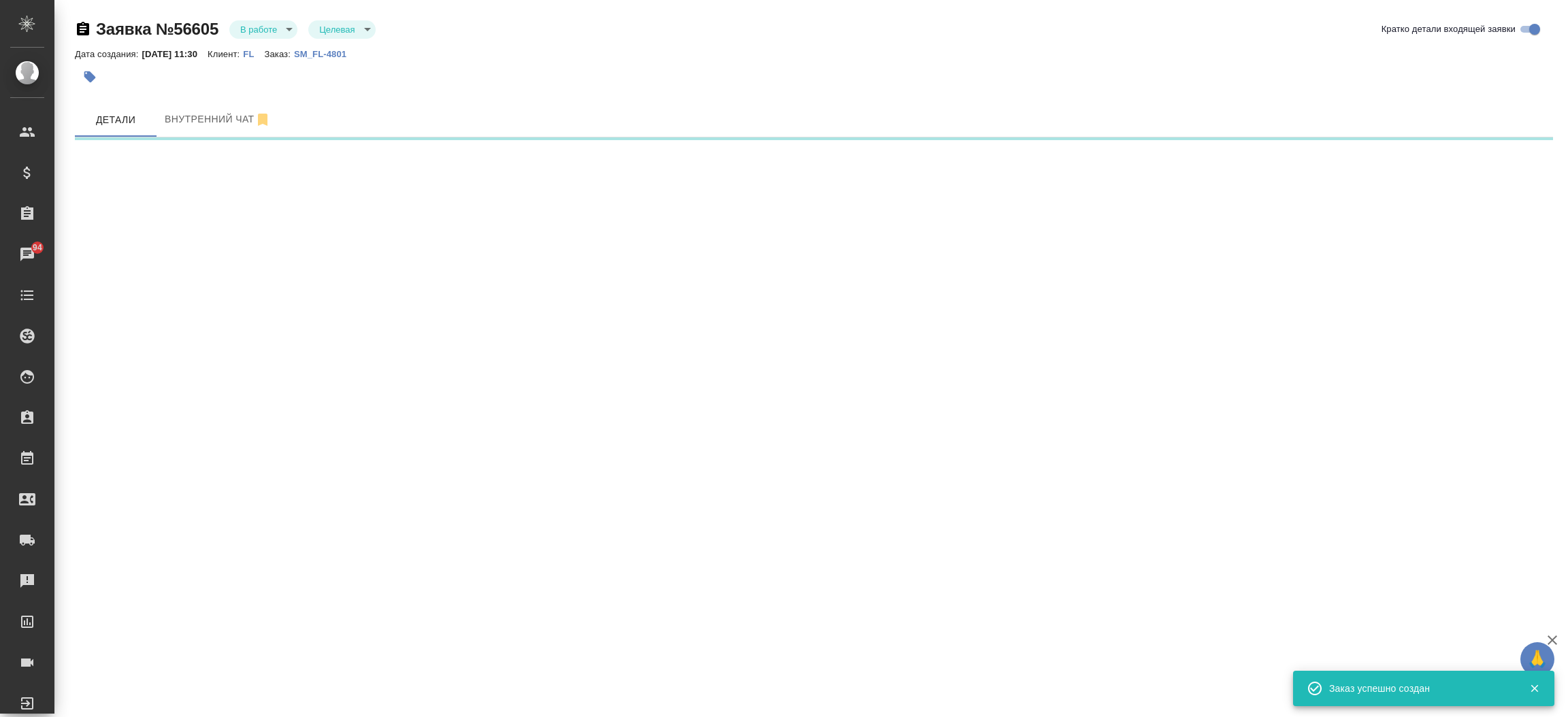
select select "RU"
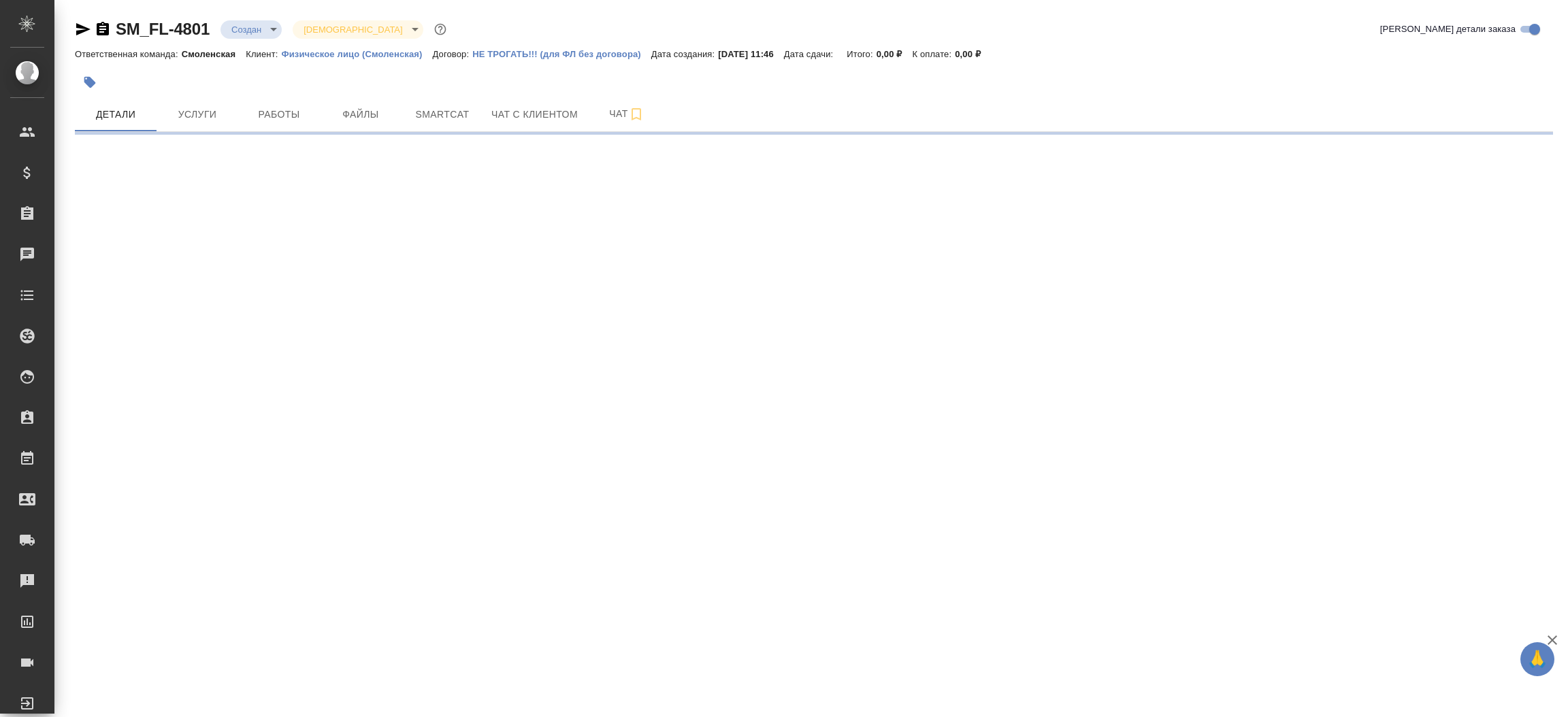
select select "RU"
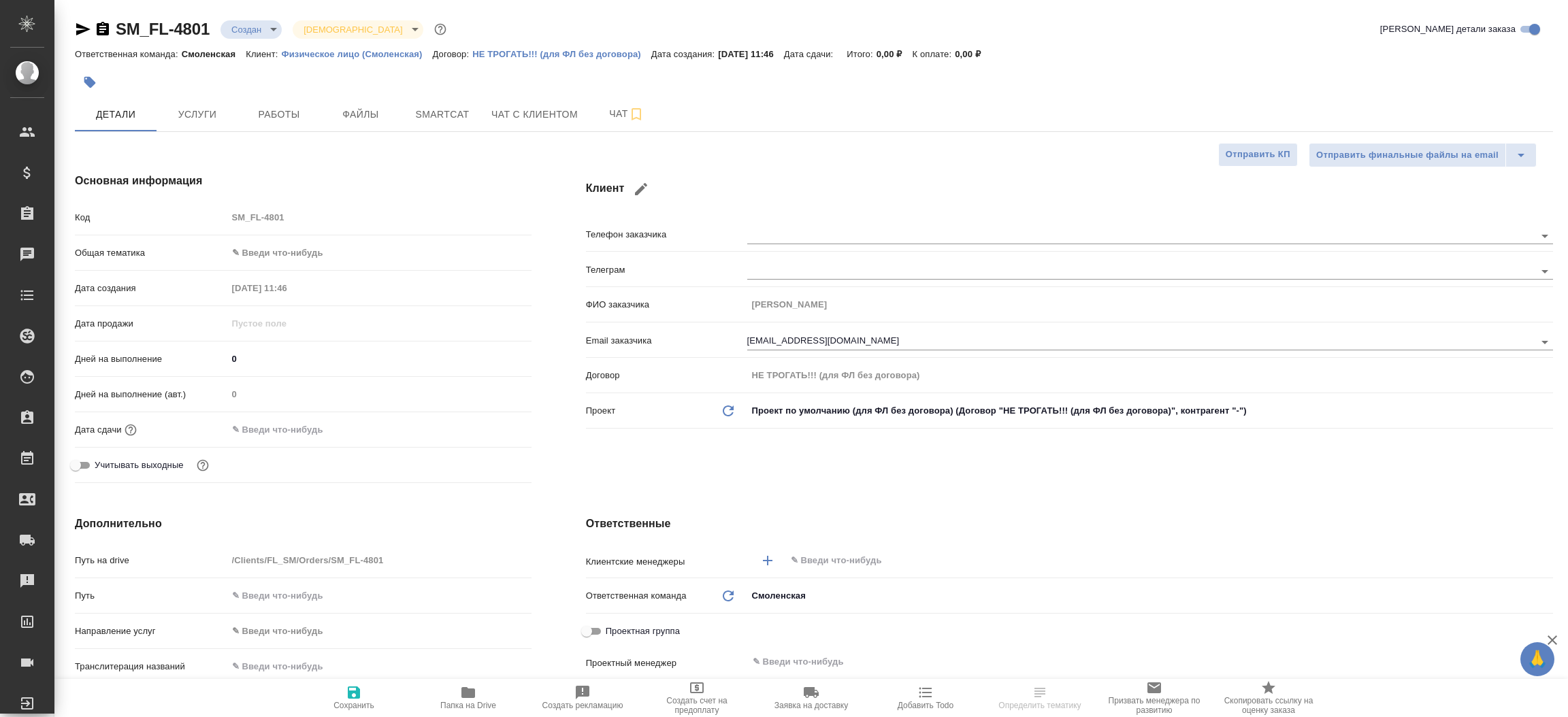
type textarea "x"
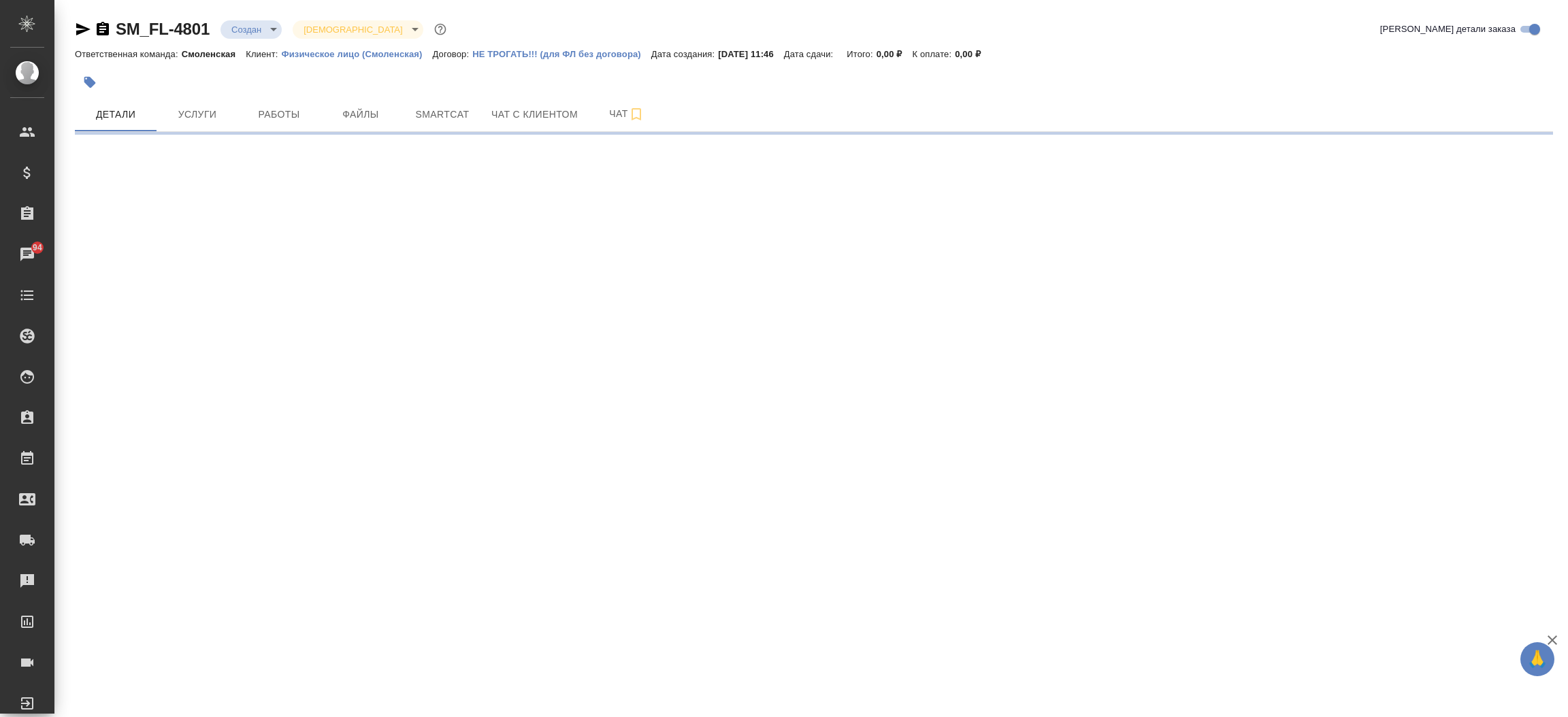
select select "RU"
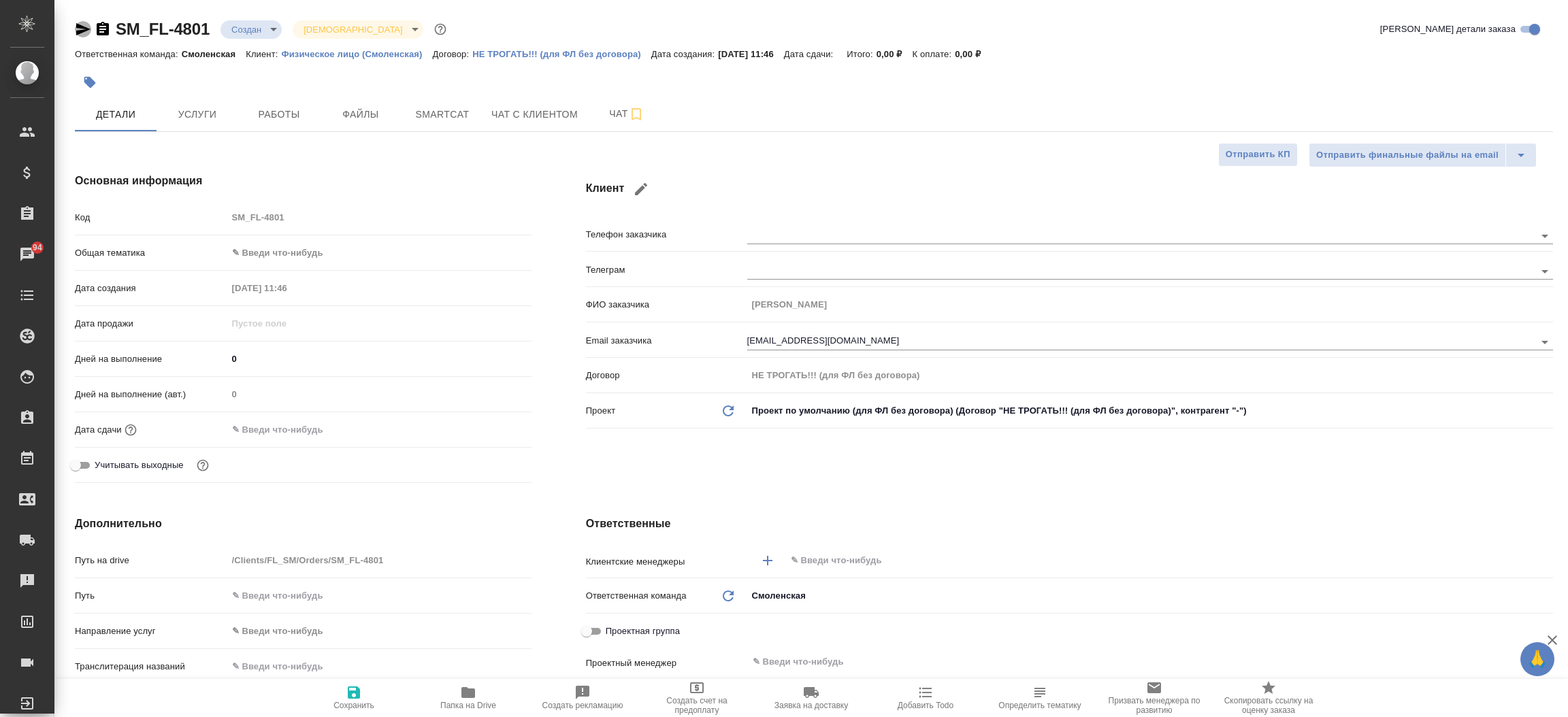
click at [85, 31] on icon "button" at bounding box center [83, 29] width 16 height 16
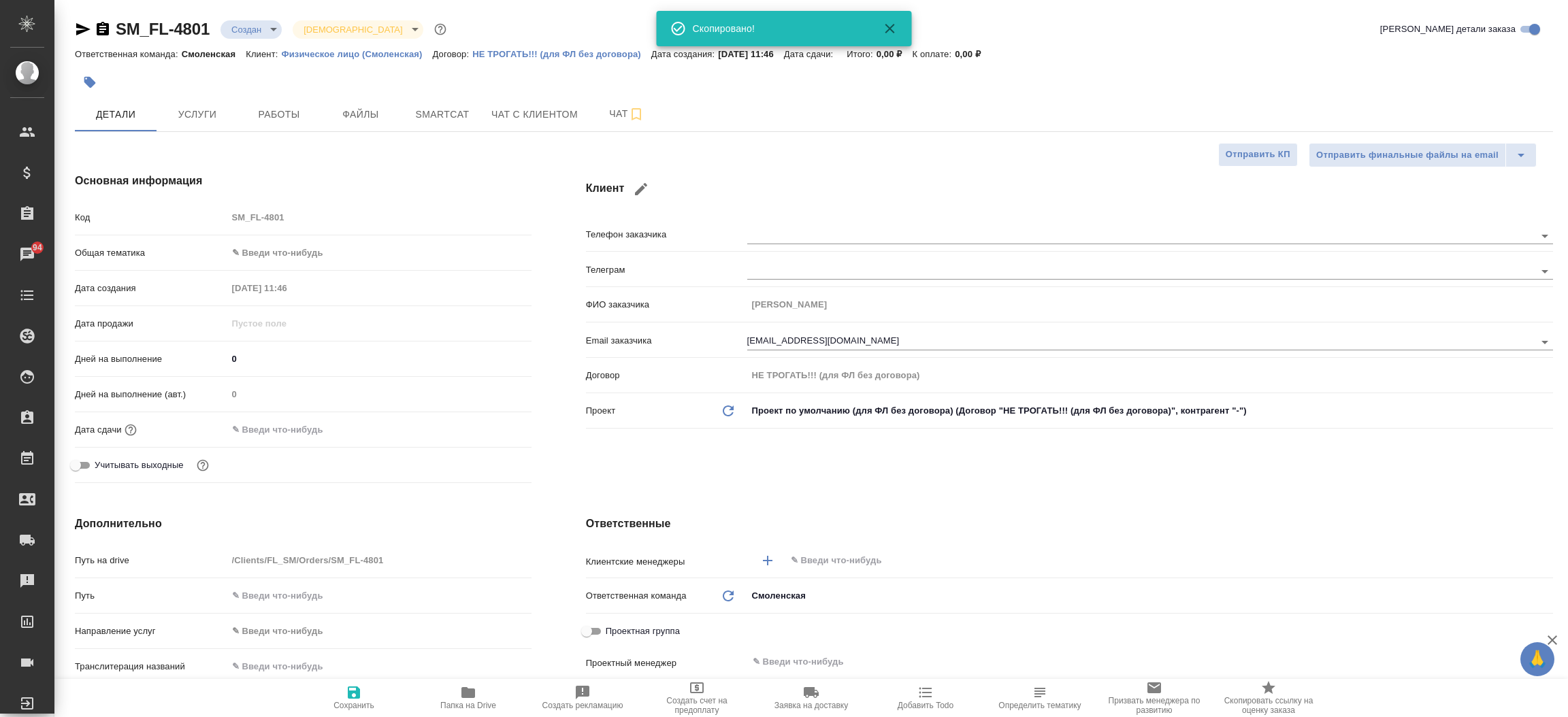
type textarea "x"
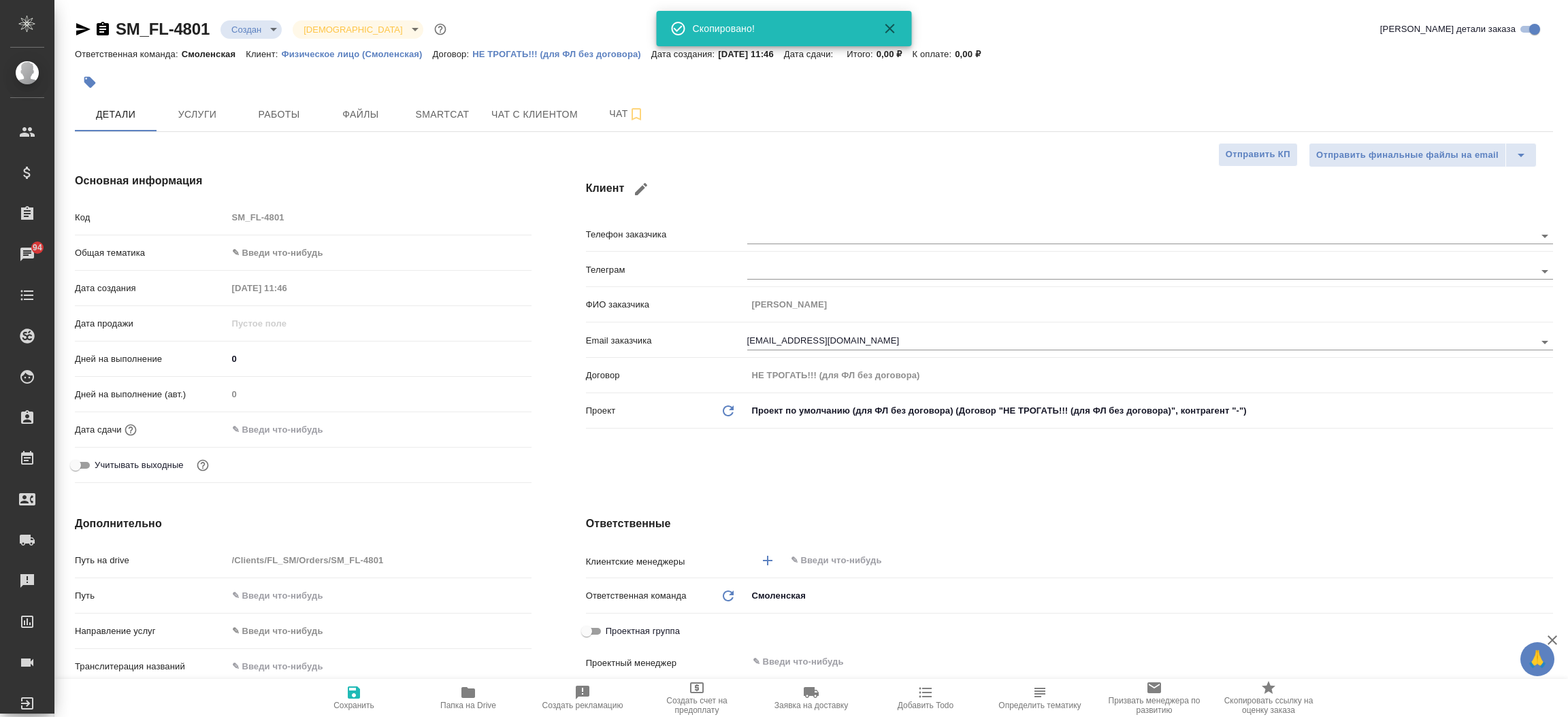
type textarea "x"
